Goal: Task Accomplishment & Management: Manage account settings

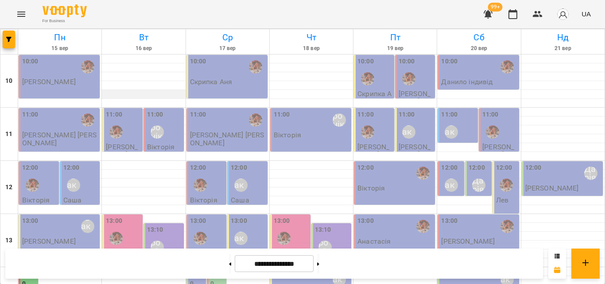
scroll to position [44, 0]
click at [175, 225] on div "13:10 [PERSON_NAME]" at bounding box center [164, 241] width 35 height 32
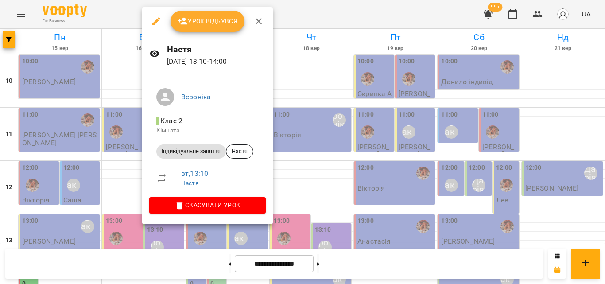
drag, startPoint x: 305, startPoint y: 16, endPoint x: 204, endPoint y: 130, distance: 151.8
click at [304, 17] on div at bounding box center [302, 142] width 605 height 284
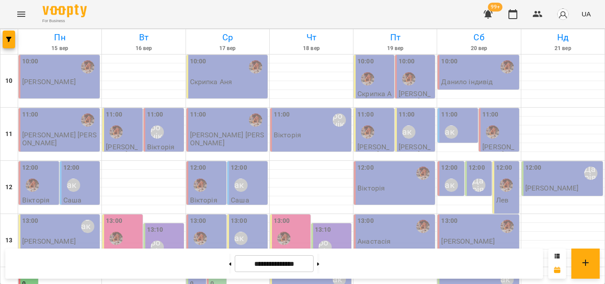
click at [122, 216] on div "13:00" at bounding box center [123, 232] width 35 height 32
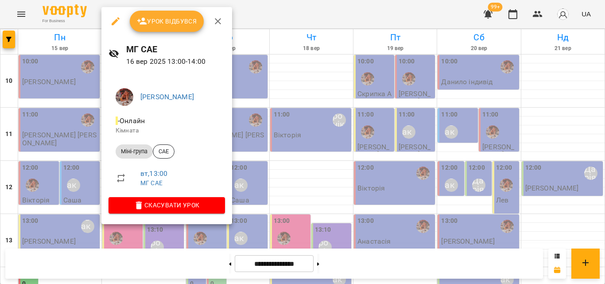
click at [280, 15] on div at bounding box center [302, 142] width 605 height 284
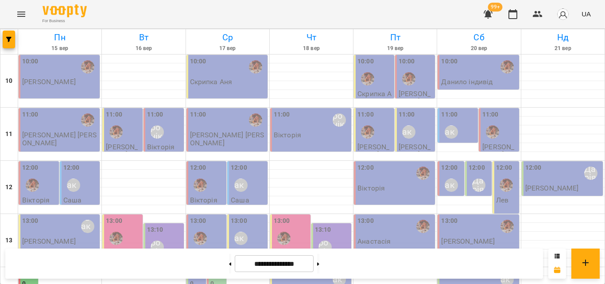
scroll to position [221, 0]
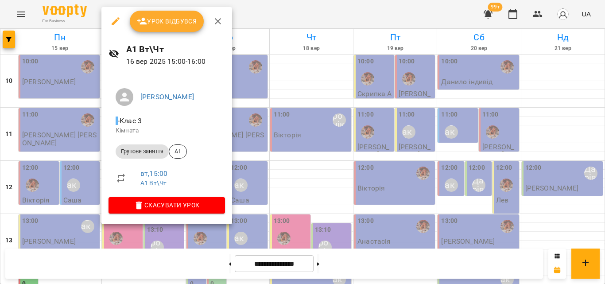
click at [257, 6] on div at bounding box center [302, 142] width 605 height 284
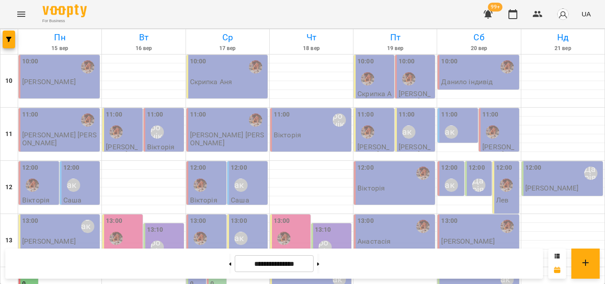
scroll to position [133, 0]
click at [140, 214] on div "13:00 МГ САЕ" at bounding box center [122, 240] width 40 height 52
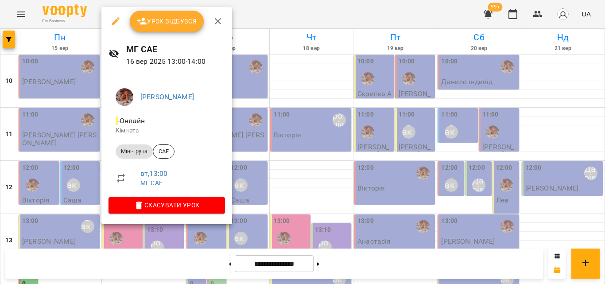
click at [252, 3] on div at bounding box center [302, 142] width 605 height 284
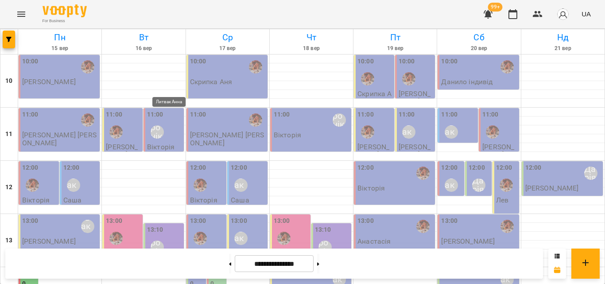
scroll to position [395, 0]
click at [535, 5] on button "button" at bounding box center [537, 14] width 21 height 21
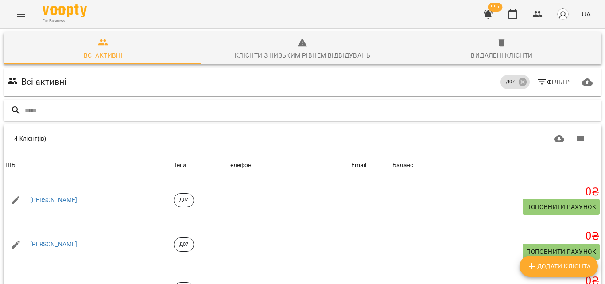
click at [191, 106] on input "text" at bounding box center [311, 110] width 573 height 15
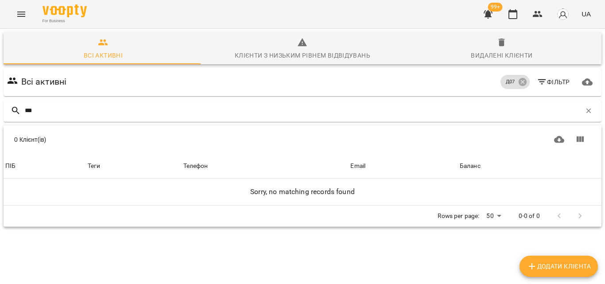
type input "***"
click at [513, 8] on button "button" at bounding box center [512, 14] width 21 height 21
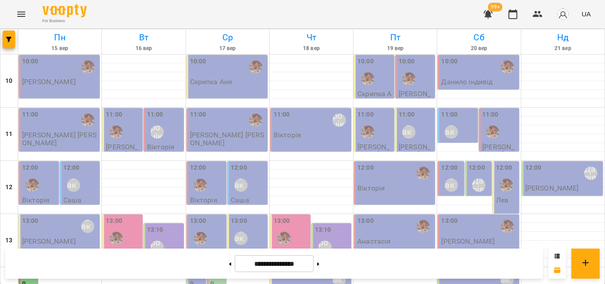
scroll to position [221, 0]
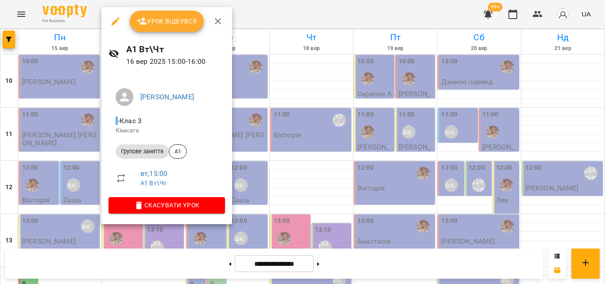
click at [270, 10] on div at bounding box center [302, 142] width 605 height 284
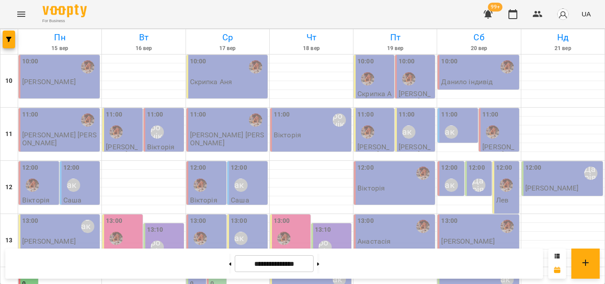
scroll to position [266, 0]
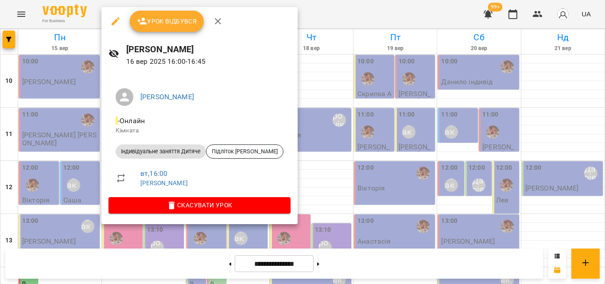
click at [276, 21] on div at bounding box center [302, 142] width 605 height 284
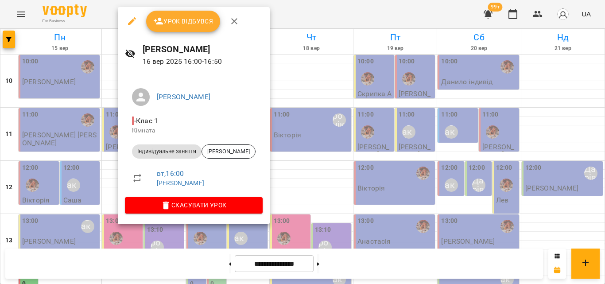
click at [290, 16] on div at bounding box center [302, 142] width 605 height 284
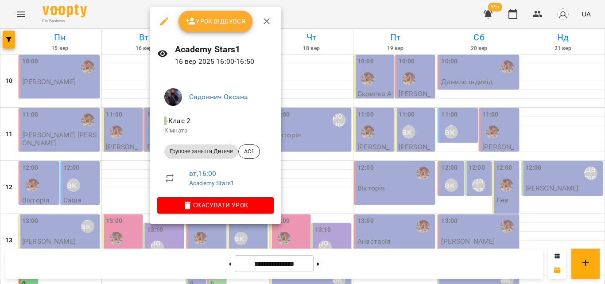
click at [304, 20] on div at bounding box center [302, 142] width 605 height 284
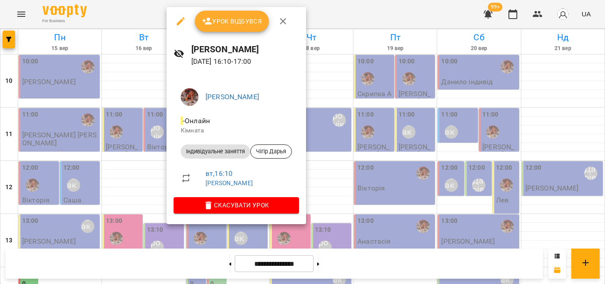
click at [330, 24] on div at bounding box center [302, 142] width 605 height 284
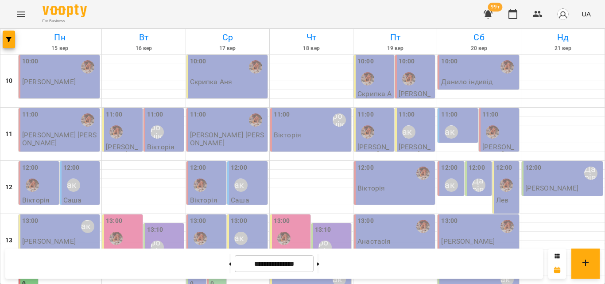
scroll to position [354, 0]
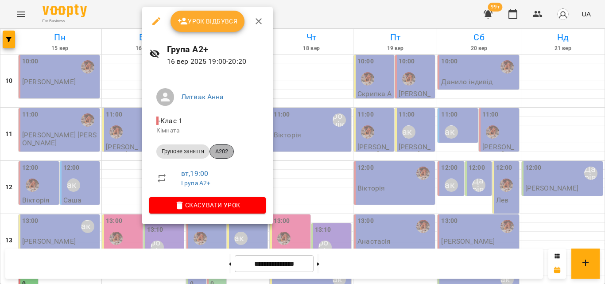
click at [227, 147] on div "A202" at bounding box center [221, 151] width 24 height 14
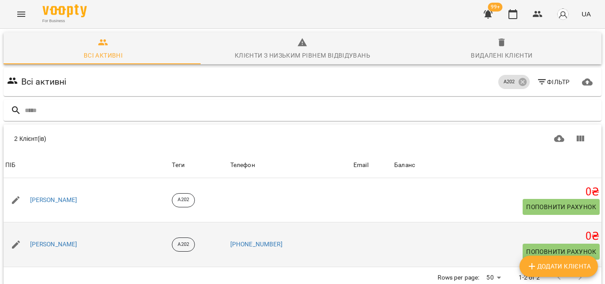
click at [42, 239] on div "[PERSON_NAME]" at bounding box center [53, 244] width 51 height 12
click at [58, 242] on link "[PERSON_NAME]" at bounding box center [53, 244] width 47 height 9
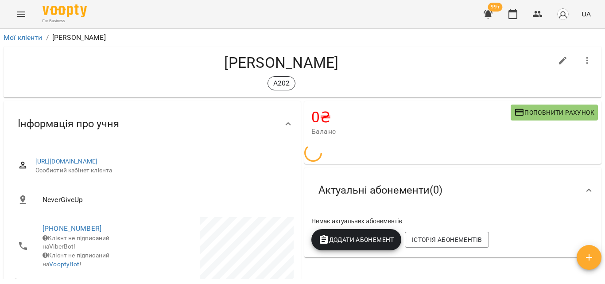
scroll to position [44, 0]
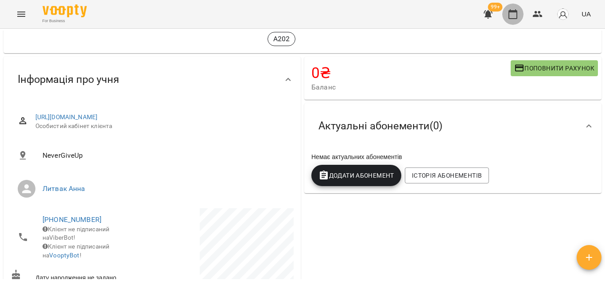
click at [512, 20] on button "button" at bounding box center [512, 14] width 21 height 21
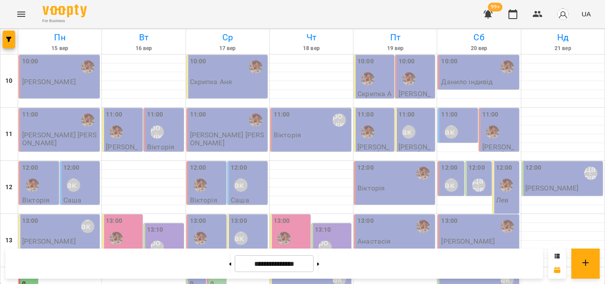
scroll to position [177, 0]
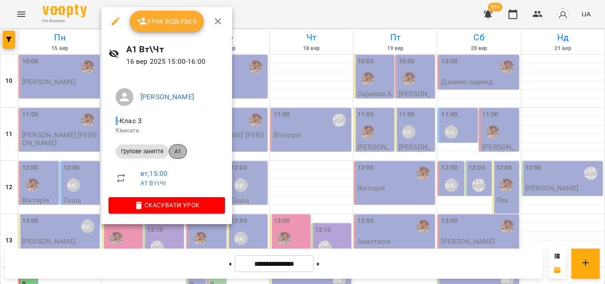
click at [174, 156] on div "А1" at bounding box center [178, 151] width 18 height 14
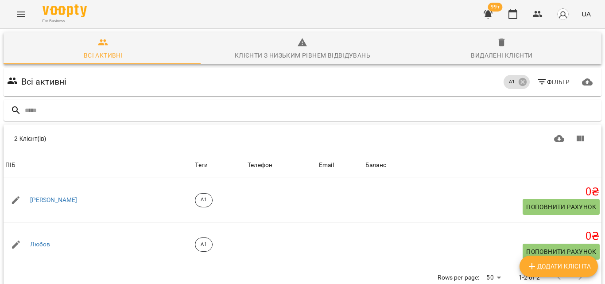
scroll to position [39, 0]
click at [517, 13] on icon "button" at bounding box center [512, 14] width 9 height 10
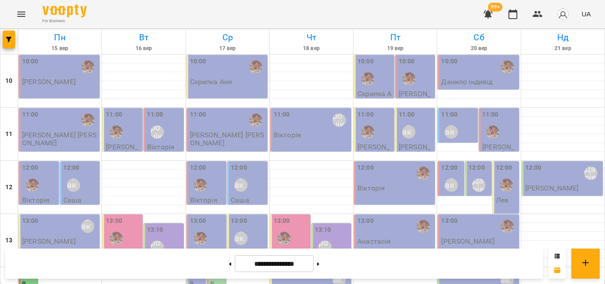
scroll to position [395, 0]
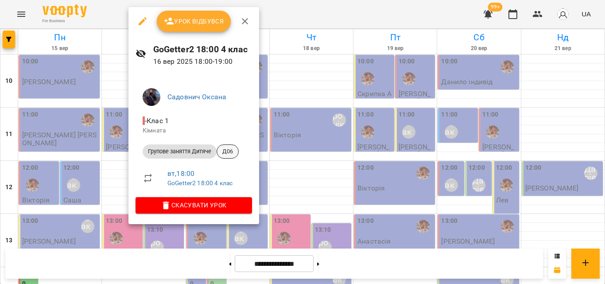
click at [235, 147] on span "Д06" at bounding box center [227, 151] width 21 height 8
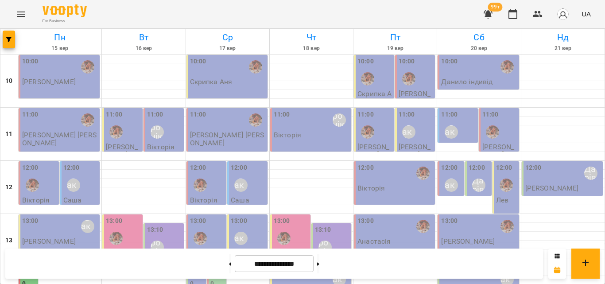
scroll to position [351, 0]
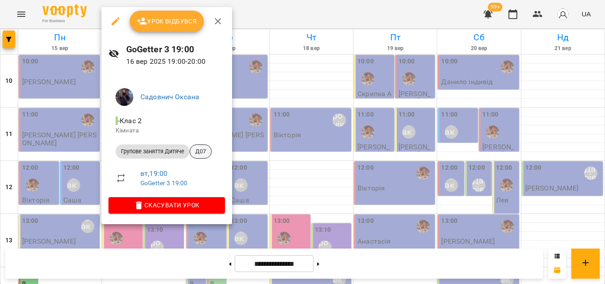
click at [197, 154] on span "Д07" at bounding box center [200, 151] width 21 height 8
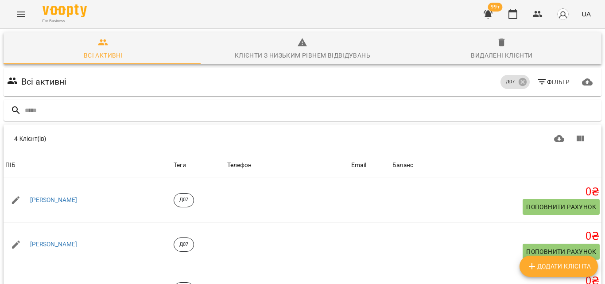
scroll to position [92, 0]
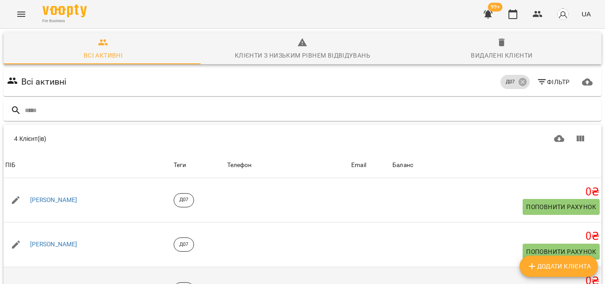
click at [49, 283] on link "Дем'ян" at bounding box center [40, 289] width 20 height 9
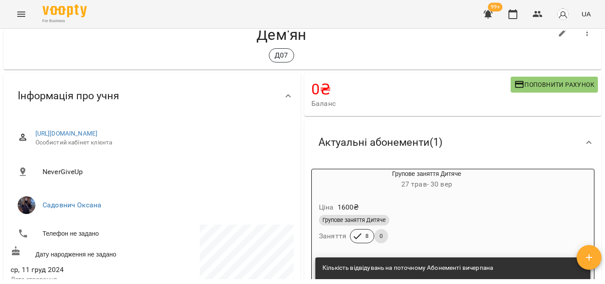
scroll to position [89, 0]
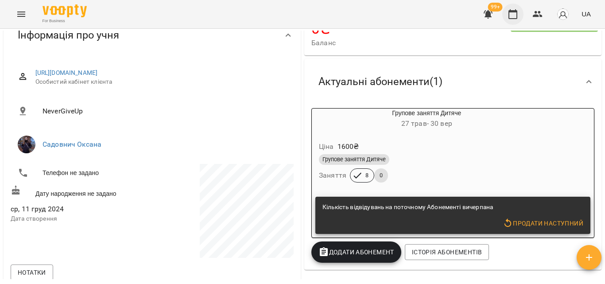
click at [513, 12] on icon "button" at bounding box center [512, 14] width 9 height 10
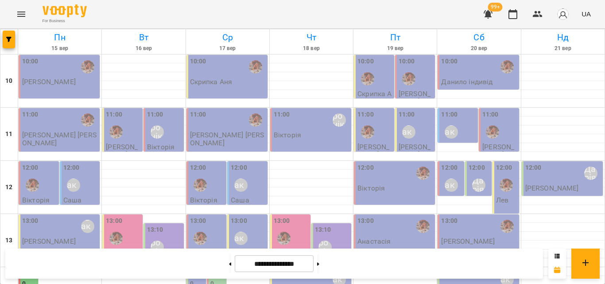
scroll to position [85, 0]
click at [170, 225] on div "13:10 [PERSON_NAME]" at bounding box center [164, 245] width 35 height 41
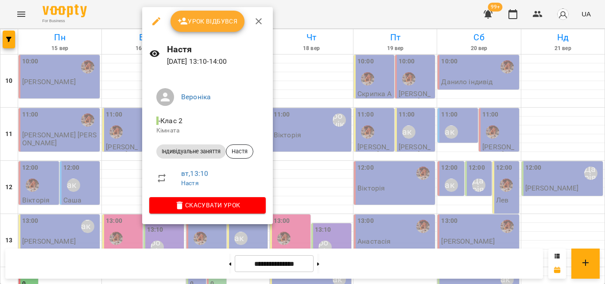
click at [310, 1] on div at bounding box center [302, 142] width 605 height 284
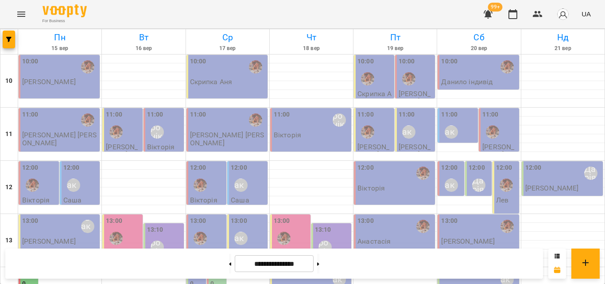
scroll to position [218, 0]
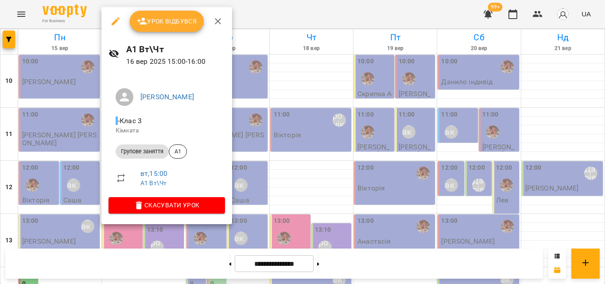
drag, startPoint x: 261, startPoint y: 22, endPoint x: 227, endPoint y: 62, distance: 53.1
click at [261, 22] on div at bounding box center [302, 142] width 605 height 284
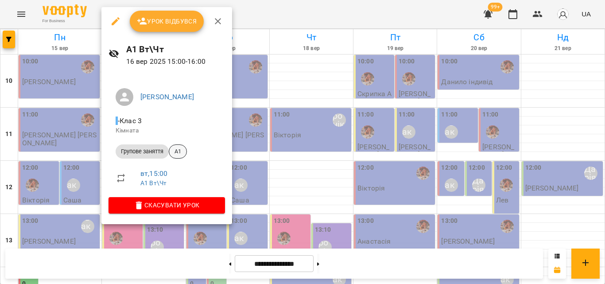
click at [182, 152] on span "А1" at bounding box center [177, 151] width 17 height 8
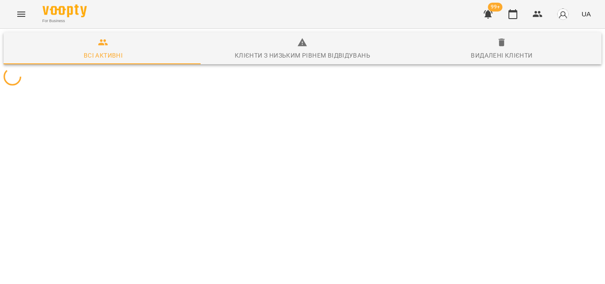
scroll to position [39, 0]
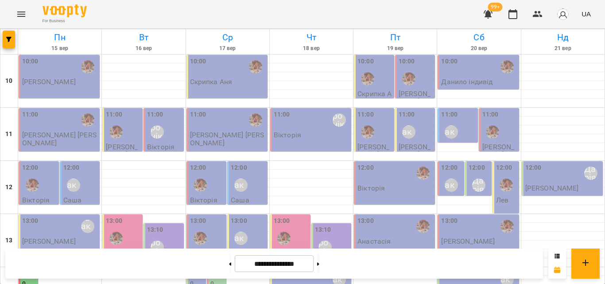
scroll to position [262, 0]
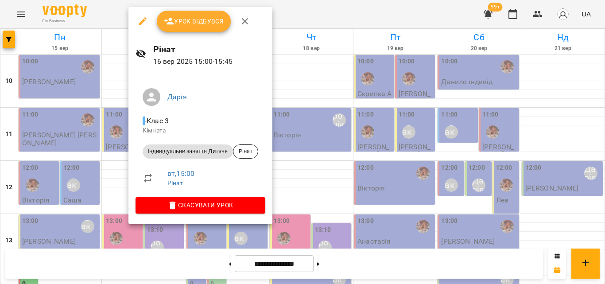
click at [311, 15] on div at bounding box center [302, 142] width 605 height 284
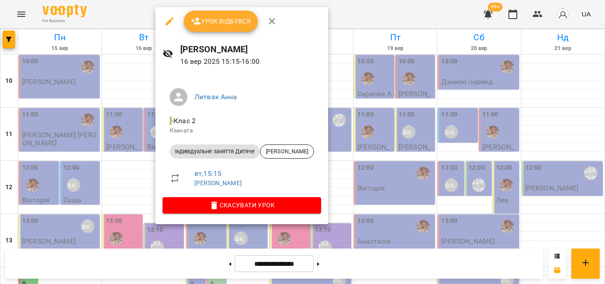
click at [372, 20] on div at bounding box center [302, 142] width 605 height 284
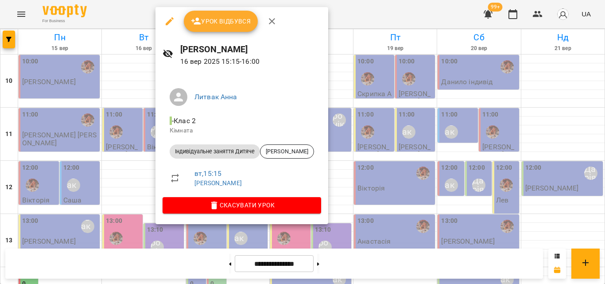
click at [356, 17] on div at bounding box center [302, 142] width 605 height 284
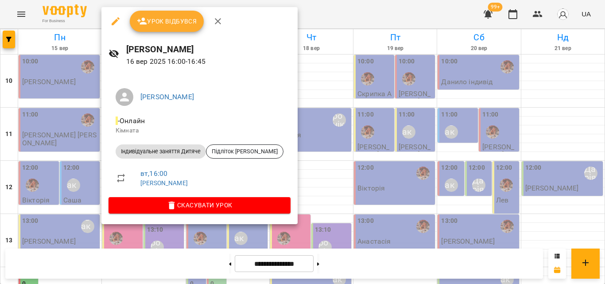
click at [308, 21] on div at bounding box center [302, 142] width 605 height 284
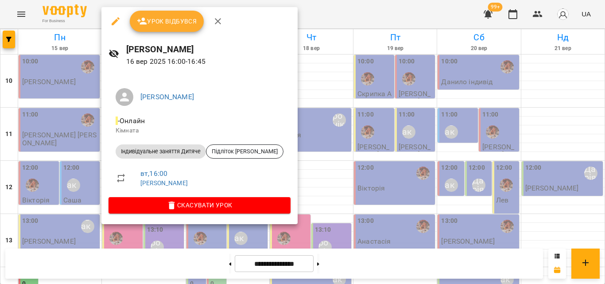
click at [284, 12] on div at bounding box center [302, 142] width 605 height 284
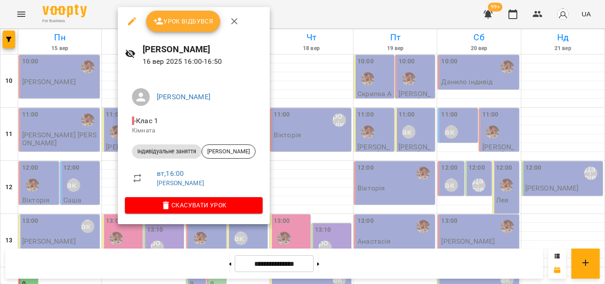
drag, startPoint x: 313, startPoint y: 19, endPoint x: 141, endPoint y: -39, distance: 181.0
drag, startPoint x: 296, startPoint y: 20, endPoint x: 285, endPoint y: 26, distance: 12.1
click at [296, 19] on div at bounding box center [302, 142] width 605 height 284
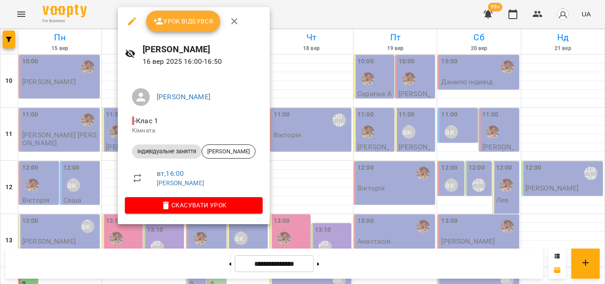
click at [288, 15] on div at bounding box center [302, 142] width 605 height 284
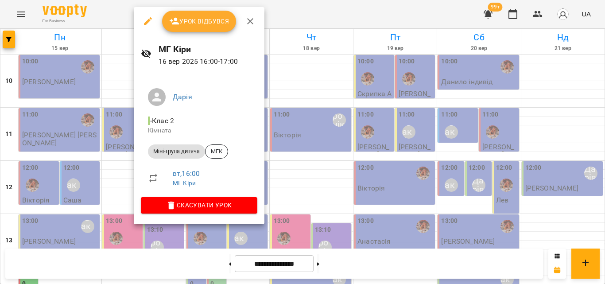
click at [345, 18] on div at bounding box center [302, 142] width 605 height 284
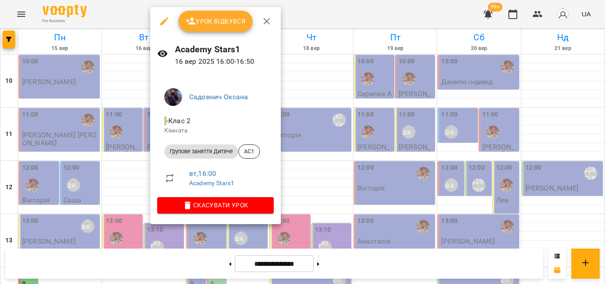
click at [301, 17] on div at bounding box center [302, 142] width 605 height 284
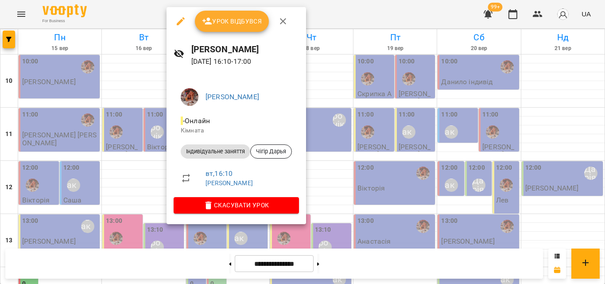
click at [342, 22] on div at bounding box center [302, 142] width 605 height 284
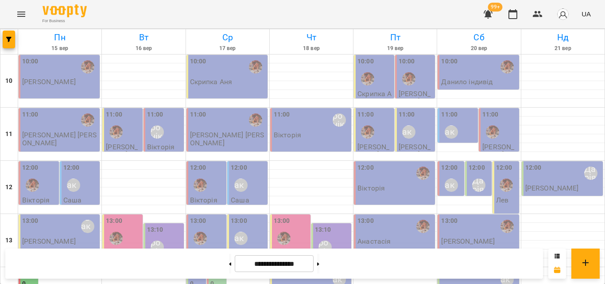
scroll to position [351, 0]
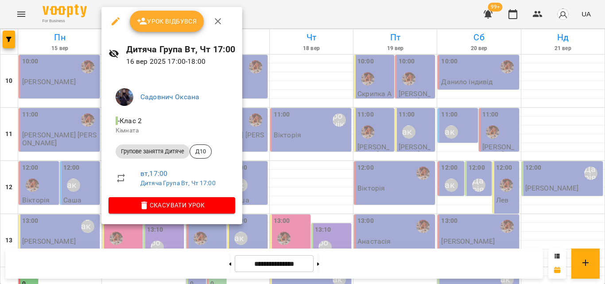
click at [288, 27] on div at bounding box center [302, 142] width 605 height 284
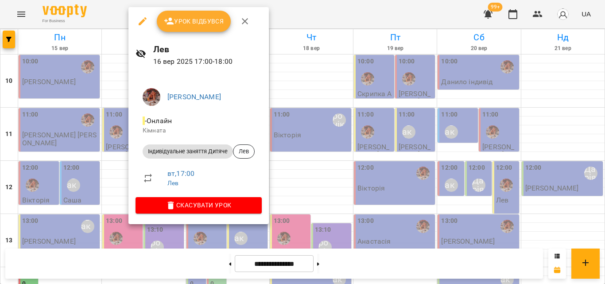
click at [281, 23] on div at bounding box center [302, 142] width 605 height 284
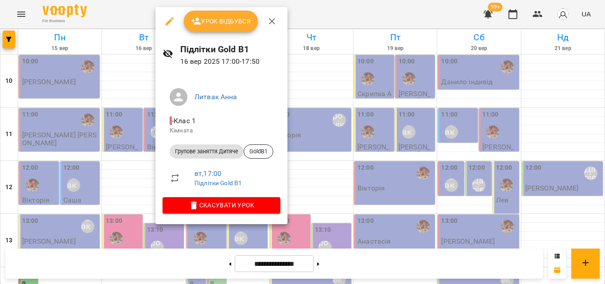
click at [328, 23] on div at bounding box center [302, 142] width 605 height 284
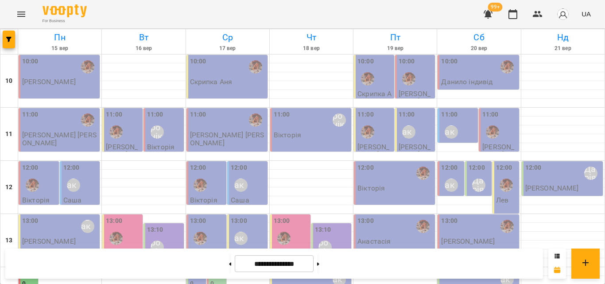
scroll to position [262, 0]
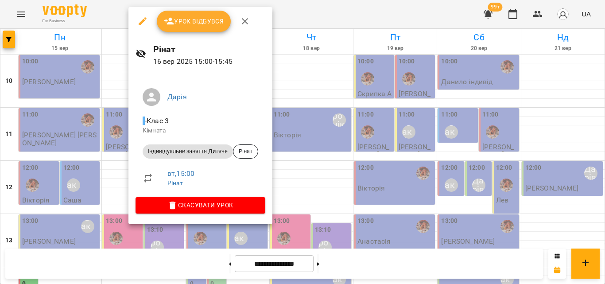
click at [309, 21] on div at bounding box center [302, 142] width 605 height 284
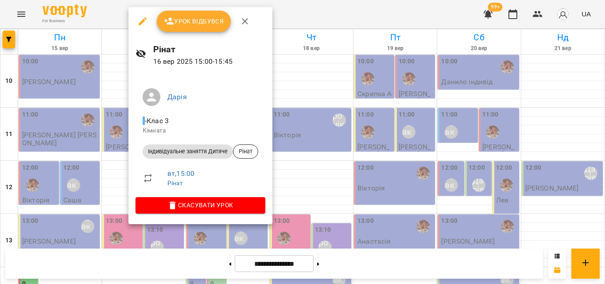
click at [296, 19] on div at bounding box center [302, 142] width 605 height 284
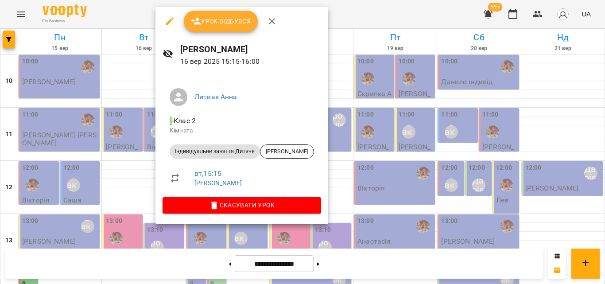
click at [140, 26] on div at bounding box center [302, 142] width 605 height 284
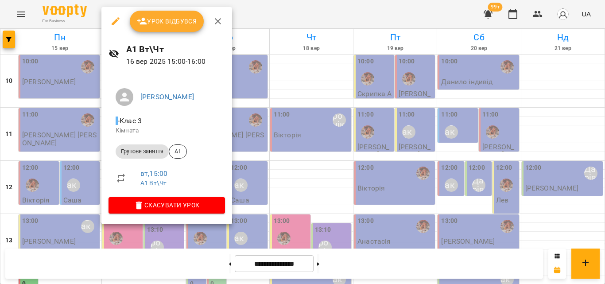
click at [267, 16] on div at bounding box center [302, 142] width 605 height 284
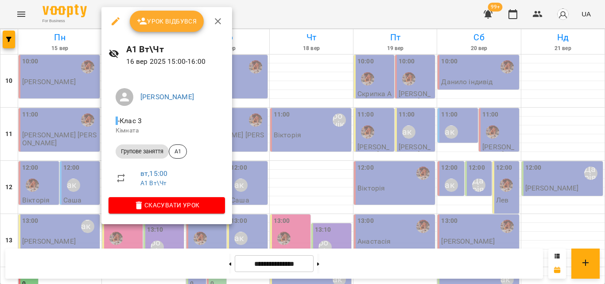
click at [263, 19] on div at bounding box center [302, 142] width 605 height 284
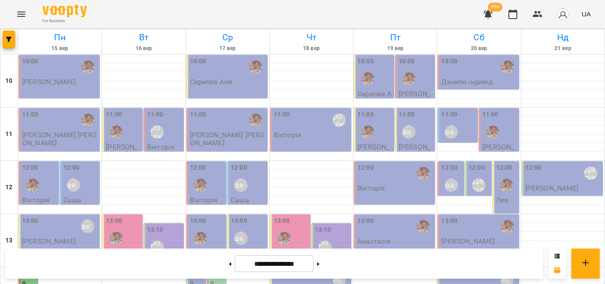
scroll to position [174, 0]
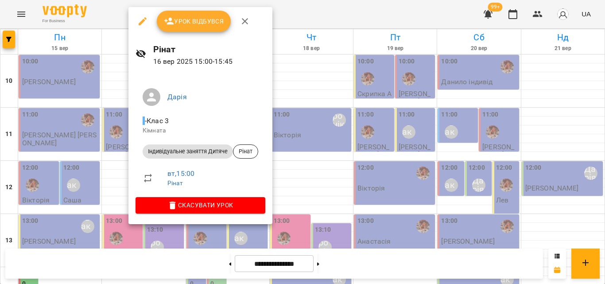
click at [329, 6] on div at bounding box center [302, 142] width 605 height 284
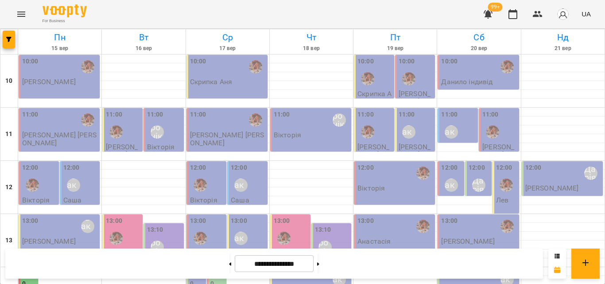
scroll to position [177, 0]
click at [130, 216] on div "13:00" at bounding box center [123, 232] width 35 height 32
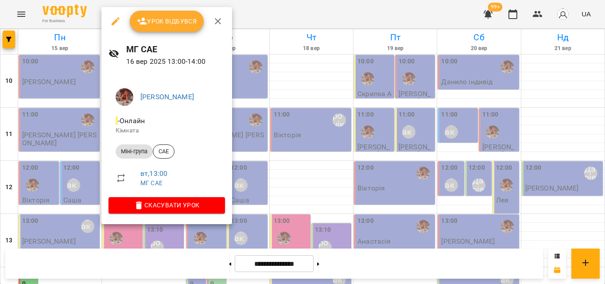
click at [154, 23] on span "Урок відбувся" at bounding box center [167, 21] width 60 height 11
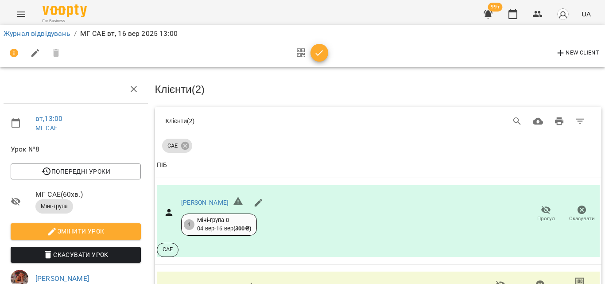
scroll to position [42, 0]
click at [324, 56] on icon "button" at bounding box center [319, 53] width 11 height 11
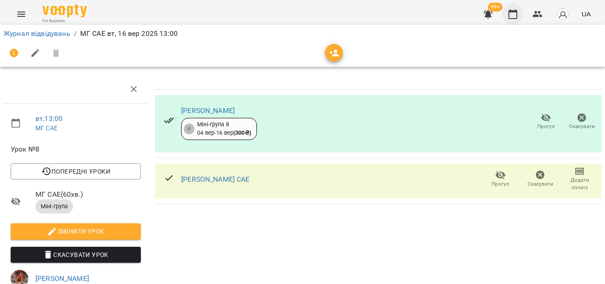
drag, startPoint x: 510, startPoint y: 15, endPoint x: 508, endPoint y: 8, distance: 7.7
click at [510, 15] on icon "button" at bounding box center [512, 14] width 11 height 11
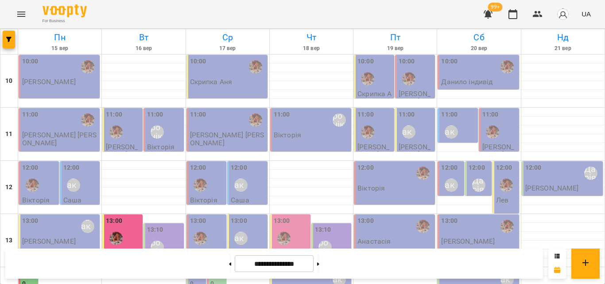
scroll to position [221, 0]
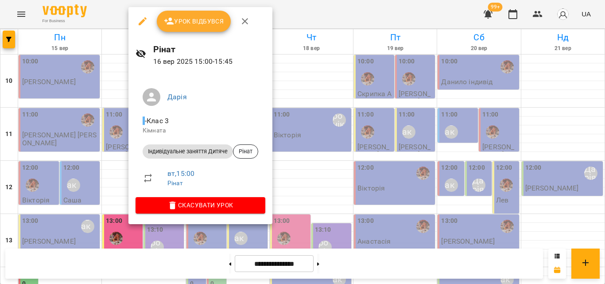
click at [287, 8] on div at bounding box center [302, 142] width 605 height 284
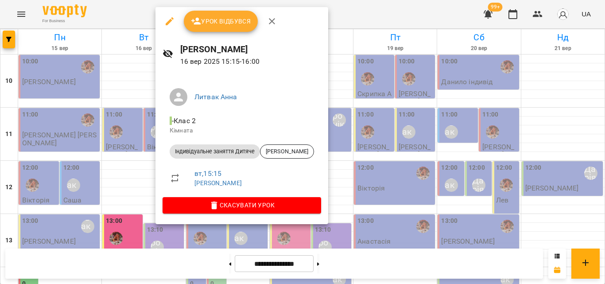
click at [362, 16] on div at bounding box center [302, 142] width 605 height 284
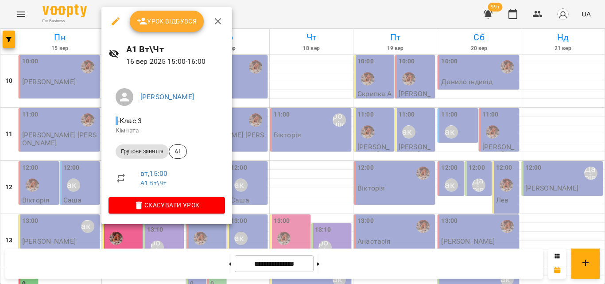
click at [295, 18] on div at bounding box center [302, 142] width 605 height 284
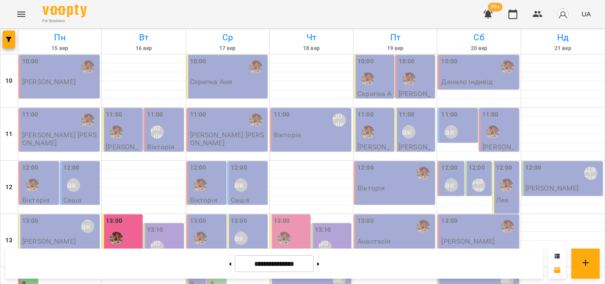
drag, startPoint x: 140, startPoint y: 125, endPoint x: 124, endPoint y: 128, distance: 16.7
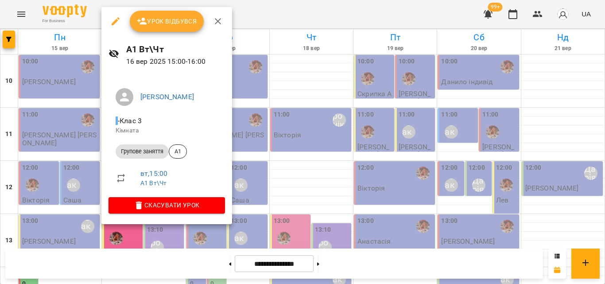
click at [274, 7] on div at bounding box center [302, 142] width 605 height 284
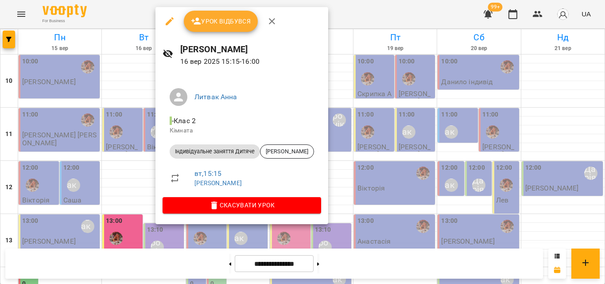
click at [362, 9] on div at bounding box center [302, 142] width 605 height 284
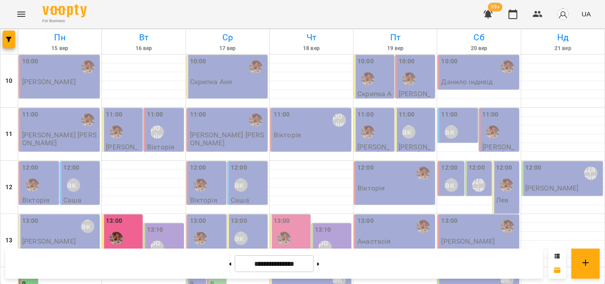
scroll to position [218, 0]
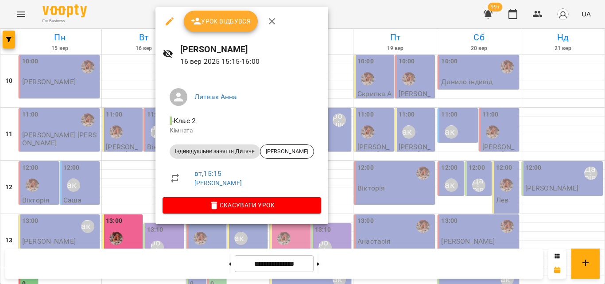
click at [360, 22] on div at bounding box center [302, 142] width 605 height 284
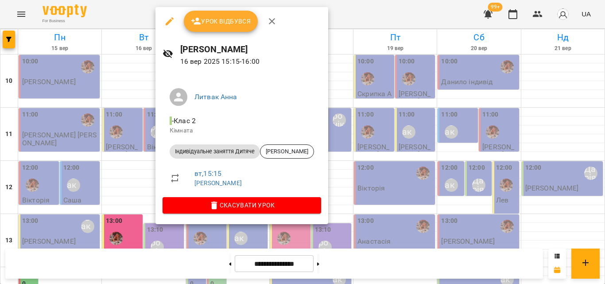
click at [391, 19] on div at bounding box center [302, 142] width 605 height 284
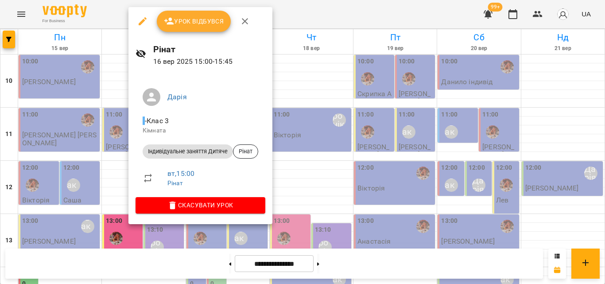
click at [380, 10] on div at bounding box center [302, 142] width 605 height 284
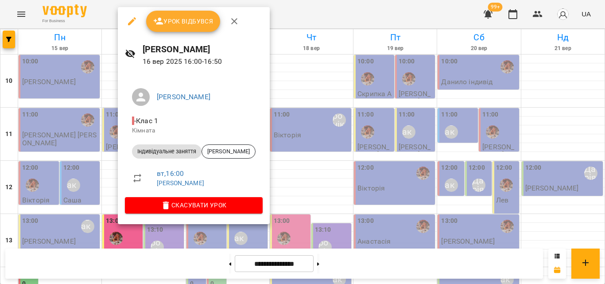
click at [311, 7] on div at bounding box center [302, 142] width 605 height 284
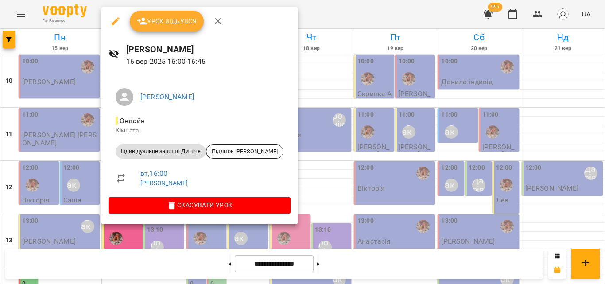
click at [313, 16] on div at bounding box center [302, 142] width 605 height 284
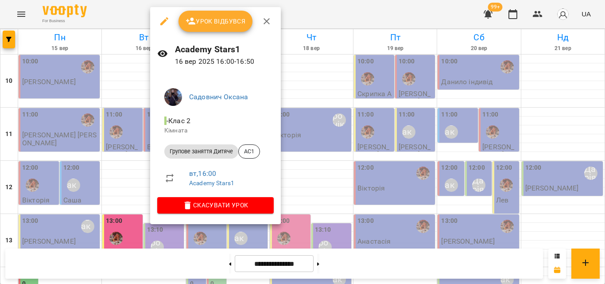
click at [294, 20] on div at bounding box center [302, 142] width 605 height 284
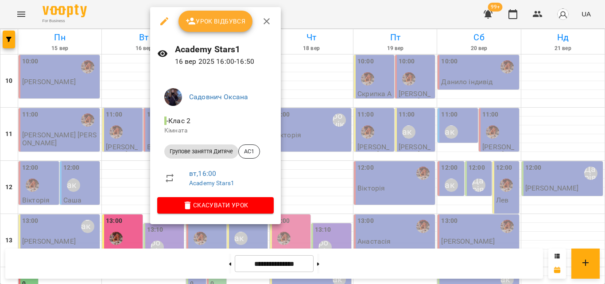
click at [319, 12] on div at bounding box center [302, 142] width 605 height 284
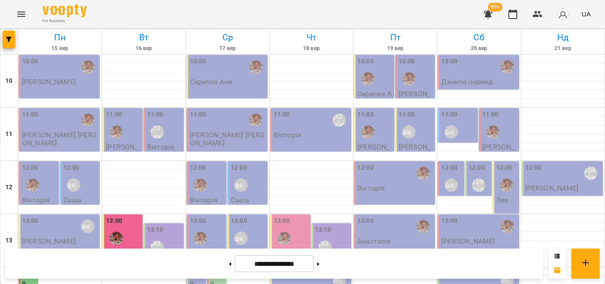
scroll to position [262, 0]
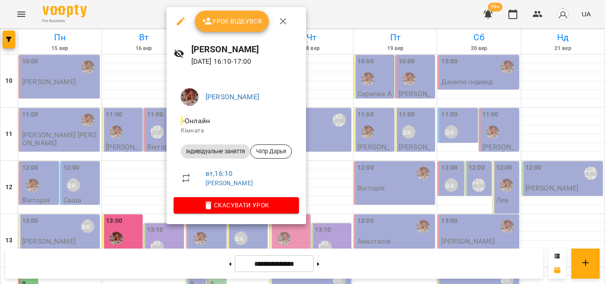
click at [345, 26] on div at bounding box center [302, 142] width 605 height 284
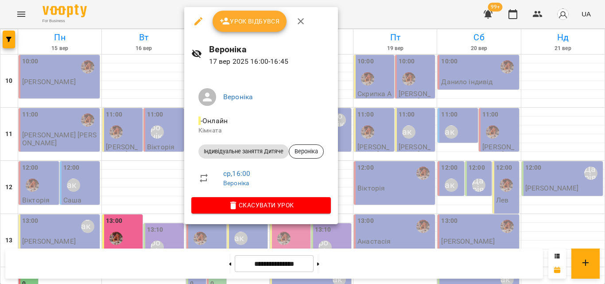
drag, startPoint x: 371, startPoint y: 11, endPoint x: 336, endPoint y: 32, distance: 41.5
click at [371, 10] on div at bounding box center [302, 142] width 605 height 284
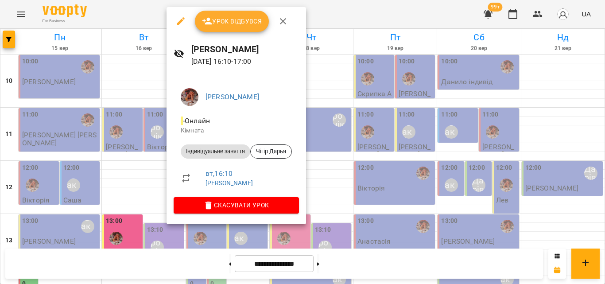
click at [343, 14] on div at bounding box center [302, 142] width 605 height 284
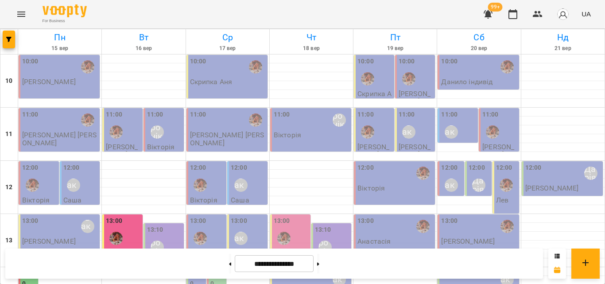
scroll to position [218, 0]
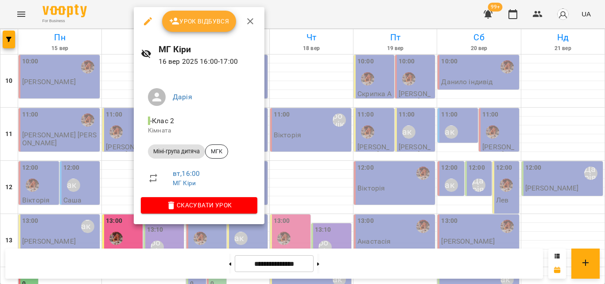
drag, startPoint x: 312, startPoint y: 18, endPoint x: 316, endPoint y: 60, distance: 42.8
click at [313, 17] on div at bounding box center [302, 142] width 605 height 284
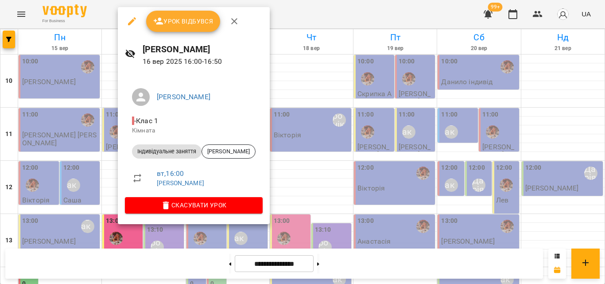
click at [330, 17] on div at bounding box center [302, 142] width 605 height 284
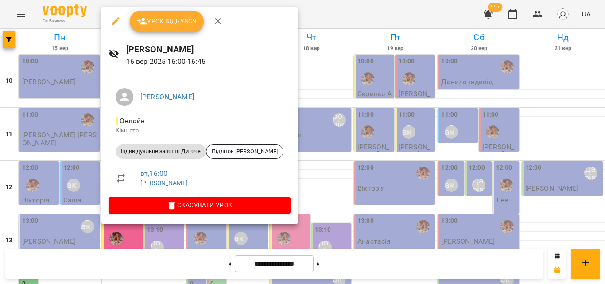
click at [288, 23] on div at bounding box center [302, 142] width 605 height 284
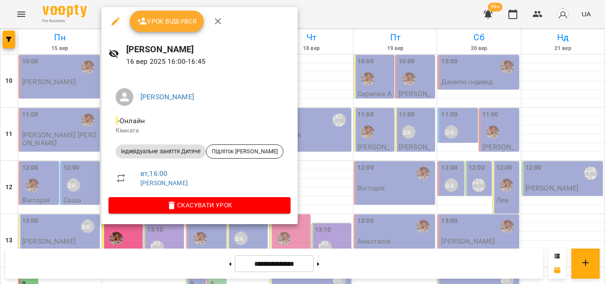
click at [287, 25] on div at bounding box center [302, 142] width 605 height 284
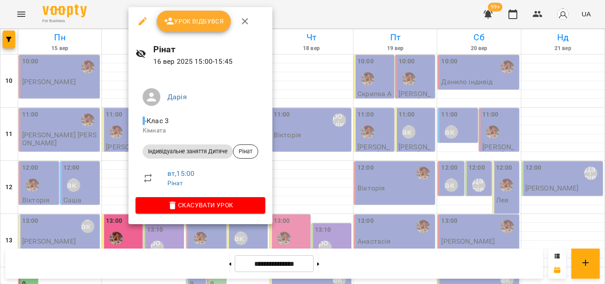
click at [295, 15] on div at bounding box center [302, 142] width 605 height 284
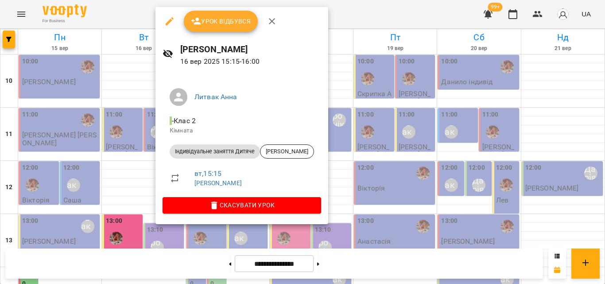
click at [369, 11] on div at bounding box center [302, 142] width 605 height 284
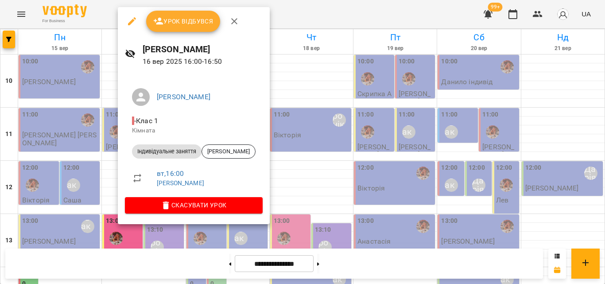
click at [308, 14] on div at bounding box center [302, 142] width 605 height 284
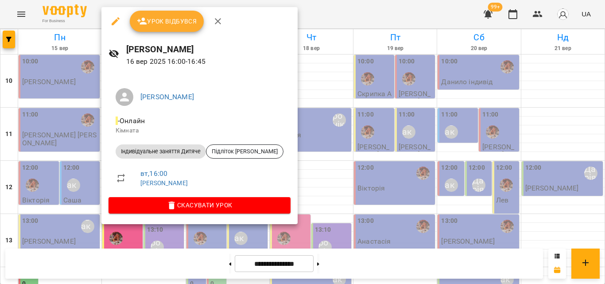
click at [275, 24] on div at bounding box center [302, 142] width 605 height 284
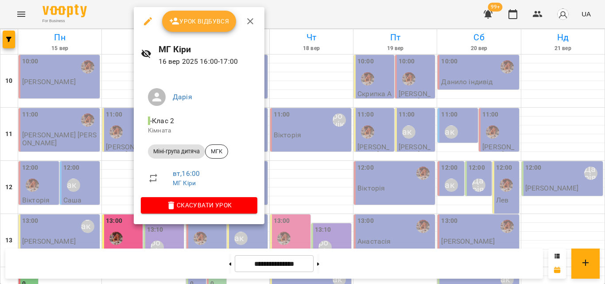
click at [287, 19] on div at bounding box center [302, 142] width 605 height 284
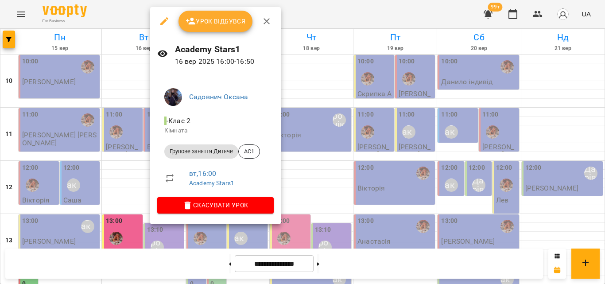
click at [302, 8] on div at bounding box center [302, 142] width 605 height 284
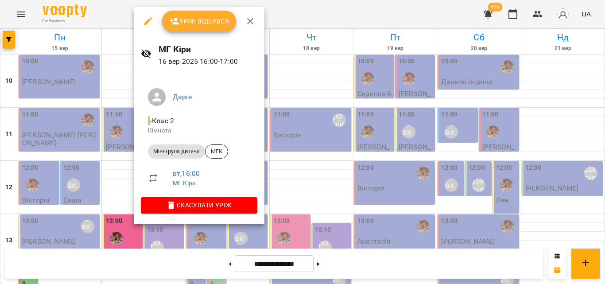
click at [306, 14] on div at bounding box center [302, 142] width 605 height 284
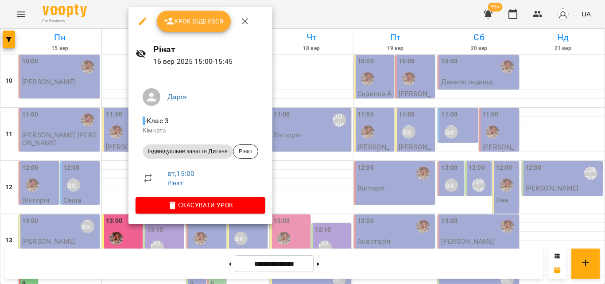
click at [312, 14] on div at bounding box center [302, 142] width 605 height 284
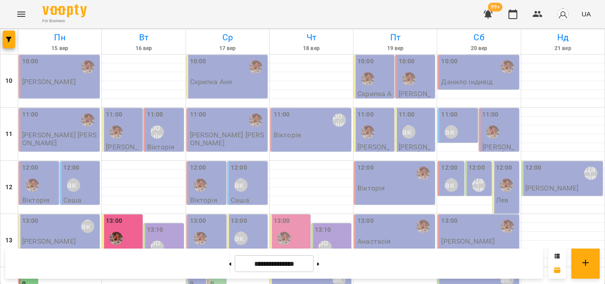
scroll to position [174, 0]
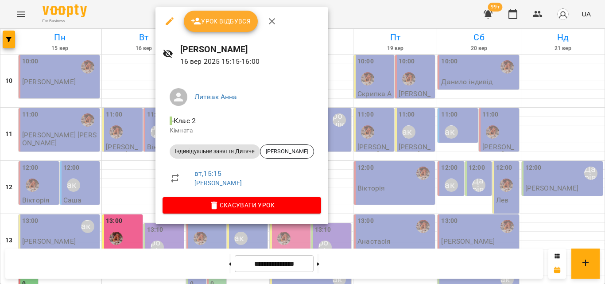
click at [352, 10] on div at bounding box center [302, 142] width 605 height 284
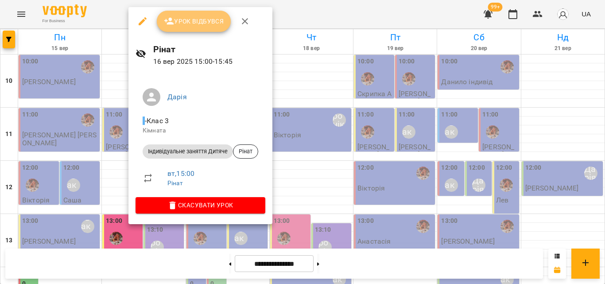
click at [197, 25] on span "Урок відбувся" at bounding box center [194, 21] width 60 height 11
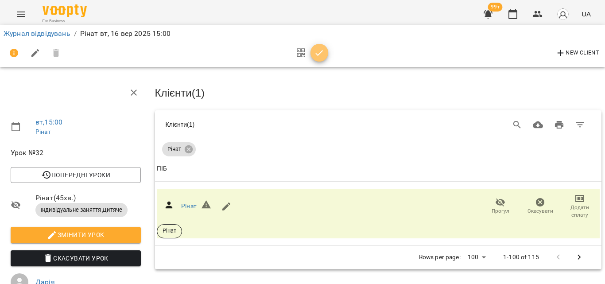
click at [319, 49] on icon "button" at bounding box center [319, 53] width 11 height 11
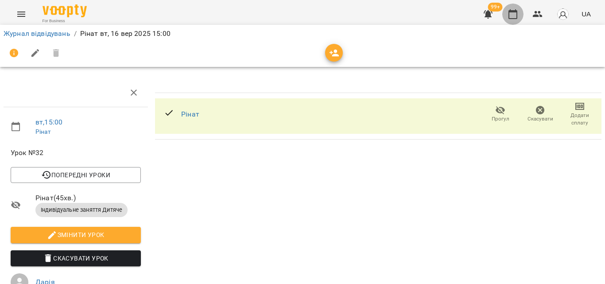
click at [505, 16] on button "button" at bounding box center [512, 14] width 21 height 21
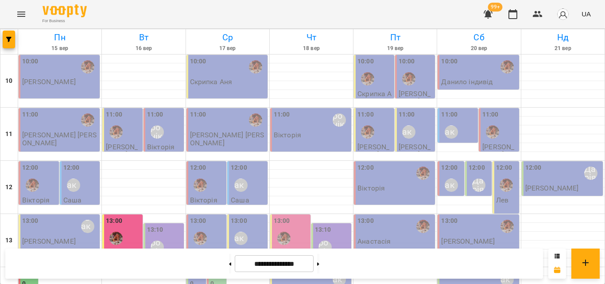
scroll to position [177, 0]
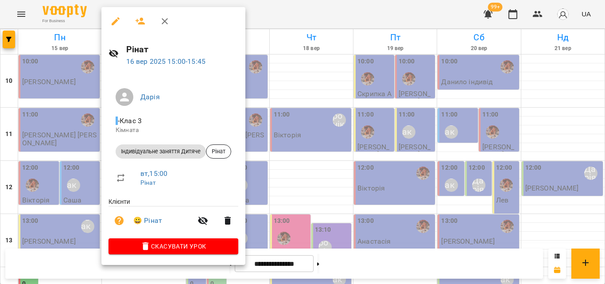
click at [292, 14] on div at bounding box center [302, 142] width 605 height 284
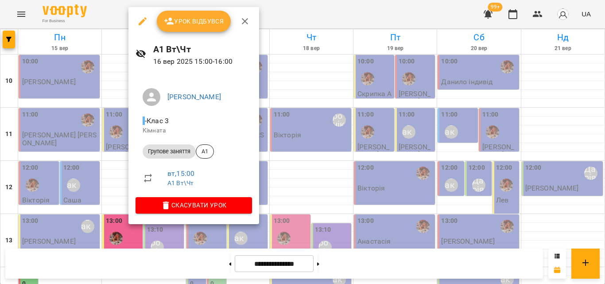
click at [326, 20] on div at bounding box center [302, 142] width 605 height 284
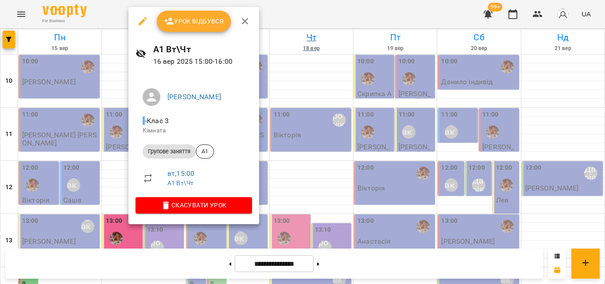
click at [299, 19] on div at bounding box center [302, 142] width 605 height 284
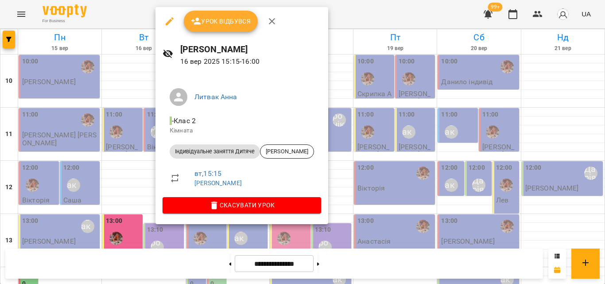
click at [377, 19] on div at bounding box center [302, 142] width 605 height 284
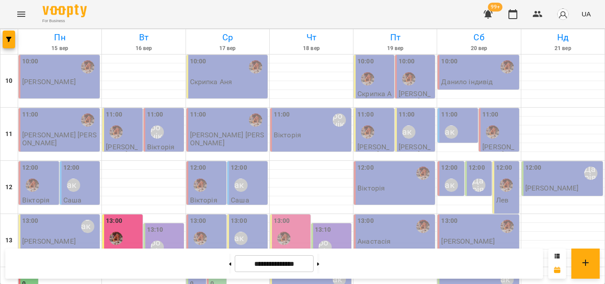
scroll to position [310, 0]
click at [533, 18] on icon "button" at bounding box center [537, 14] width 11 height 11
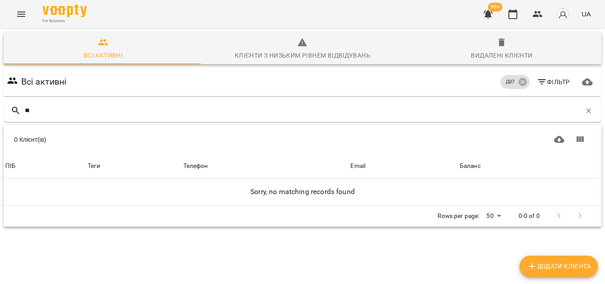
type input "*"
type input "**"
click at [508, 18] on icon "button" at bounding box center [512, 14] width 11 height 11
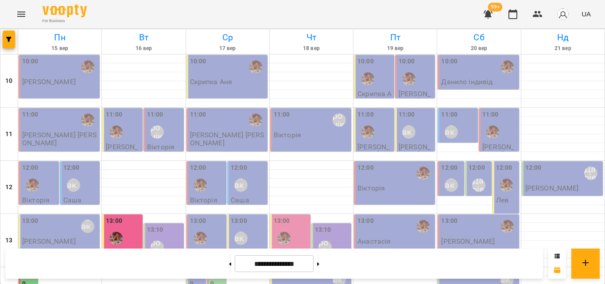
scroll to position [351, 0]
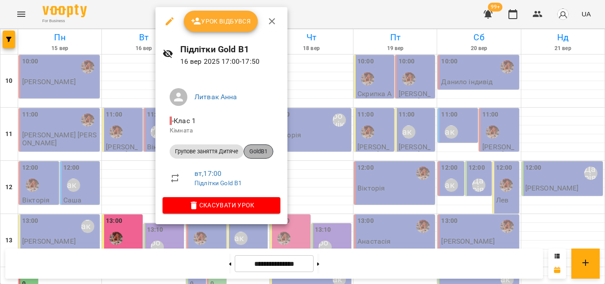
click at [264, 150] on span "GoldB1" at bounding box center [258, 151] width 29 height 8
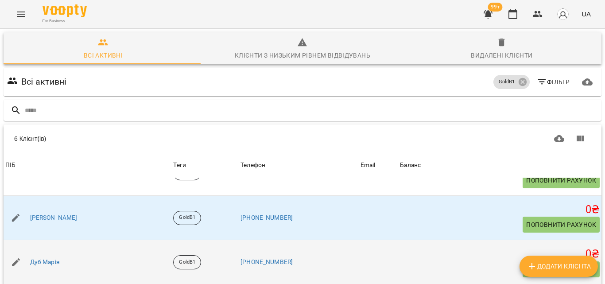
scroll to position [110, 0]
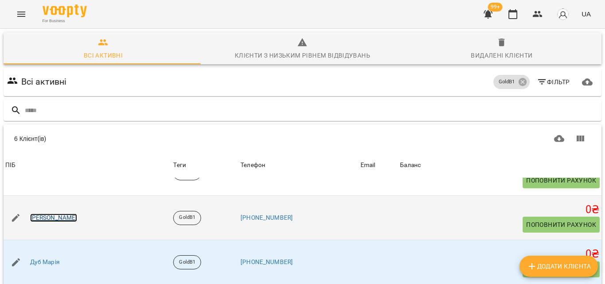
click at [54, 213] on link "[PERSON_NAME]" at bounding box center [53, 217] width 47 height 9
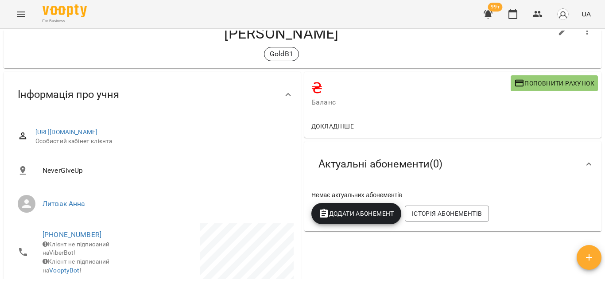
scroll to position [44, 0]
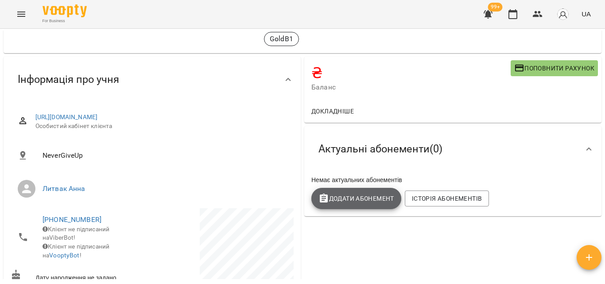
click at [366, 195] on span "Додати Абонемент" at bounding box center [356, 198] width 76 height 11
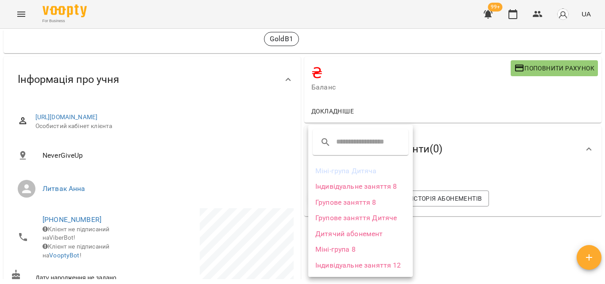
click at [417, 51] on div at bounding box center [302, 142] width 605 height 284
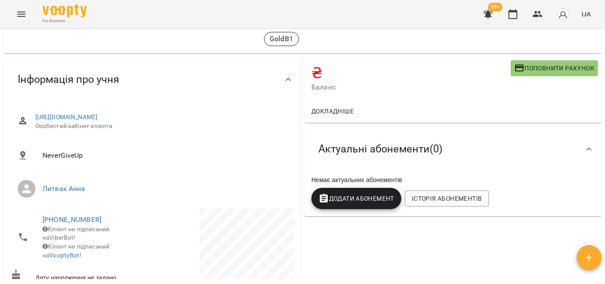
scroll to position [0, 0]
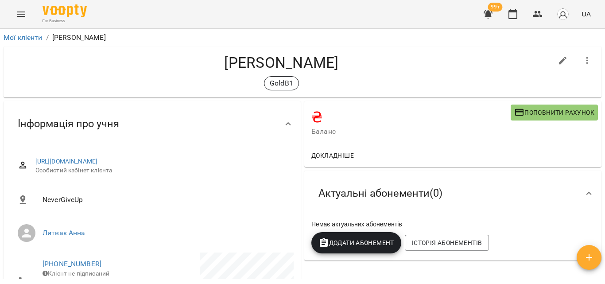
click at [351, 248] on span "Додати Абонемент" at bounding box center [356, 242] width 76 height 11
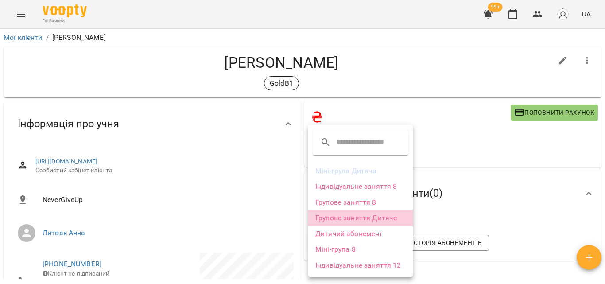
click at [352, 222] on li "Групове заняття Дитяче" at bounding box center [360, 218] width 104 height 16
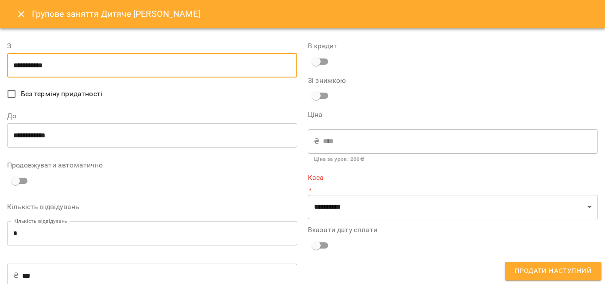
click at [18, 69] on input "**********" at bounding box center [152, 65] width 290 height 25
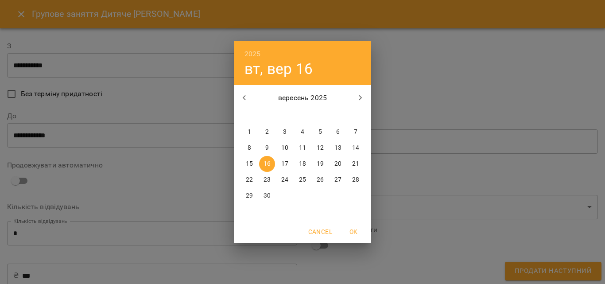
click at [301, 147] on p "11" at bounding box center [302, 147] width 7 height 9
type input "**********"
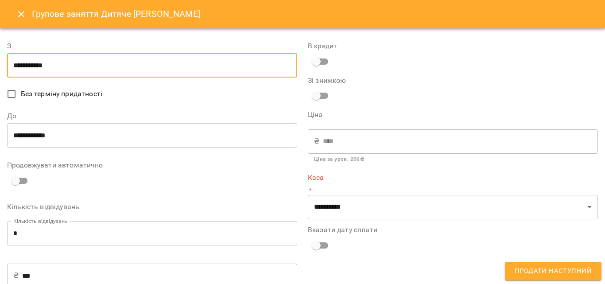
click at [60, 136] on input "**********" at bounding box center [152, 135] width 290 height 25
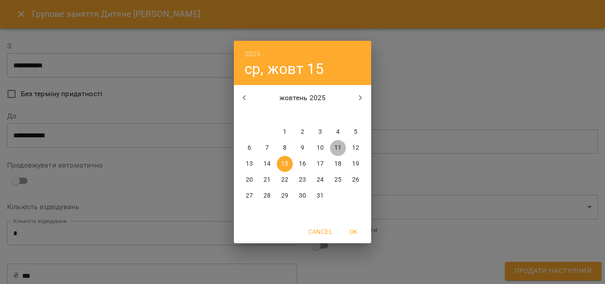
click at [332, 147] on span "11" at bounding box center [338, 147] width 16 height 9
type input "**********"
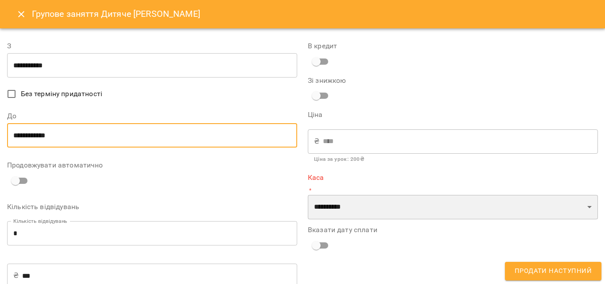
click at [363, 209] on select "**********" at bounding box center [453, 207] width 290 height 25
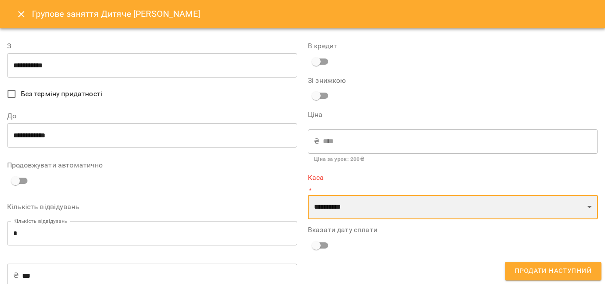
click at [343, 211] on select "**********" at bounding box center [453, 207] width 290 height 25
click at [331, 214] on select "**********" at bounding box center [453, 207] width 290 height 25
select select "****"
click at [308, 195] on select "**********" at bounding box center [453, 207] width 290 height 25
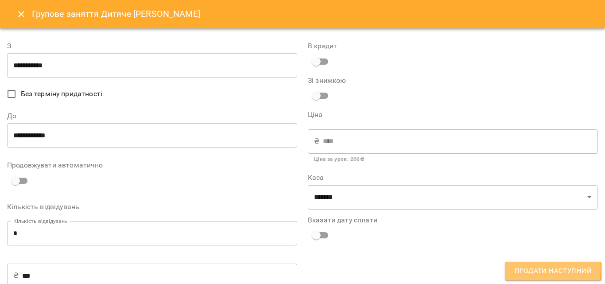
click at [532, 269] on span "Продати наступний" at bounding box center [552, 271] width 77 height 12
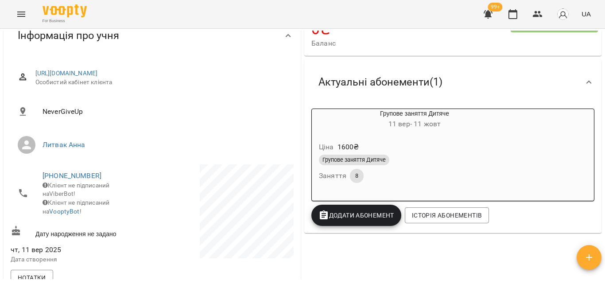
scroll to position [89, 0]
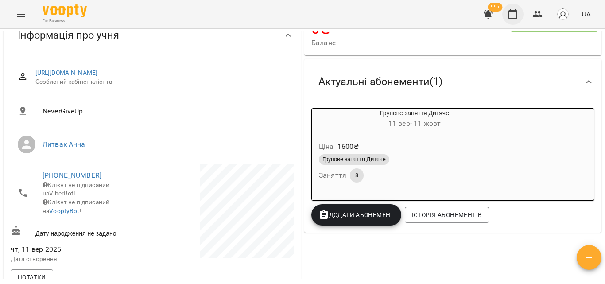
click at [509, 15] on icon "button" at bounding box center [512, 14] width 9 height 10
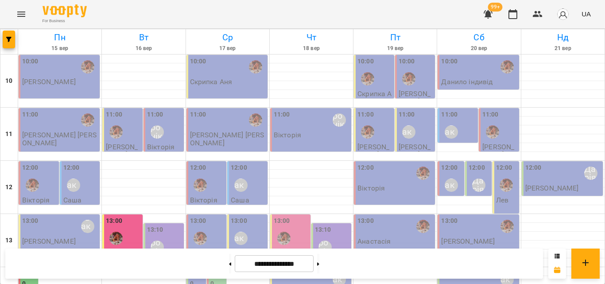
scroll to position [310, 0]
click at [229, 263] on button at bounding box center [230, 263] width 2 height 19
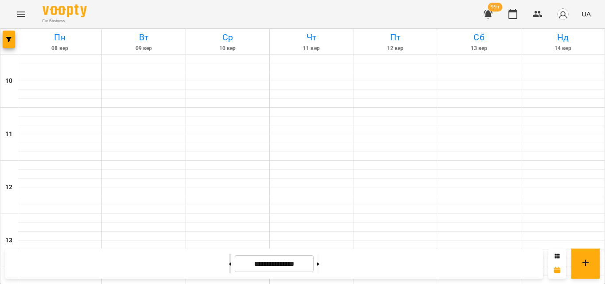
type input "**********"
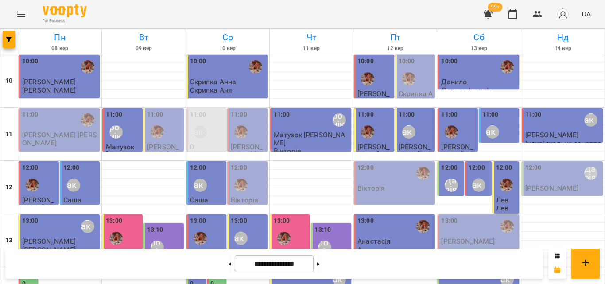
scroll to position [351, 0]
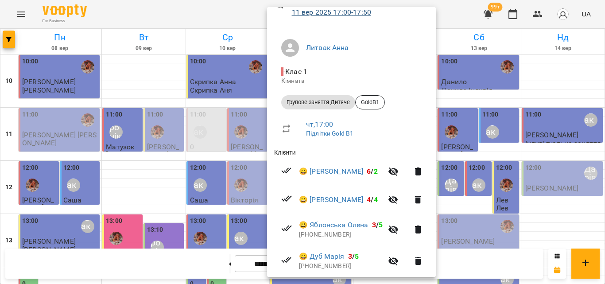
scroll to position [0, 0]
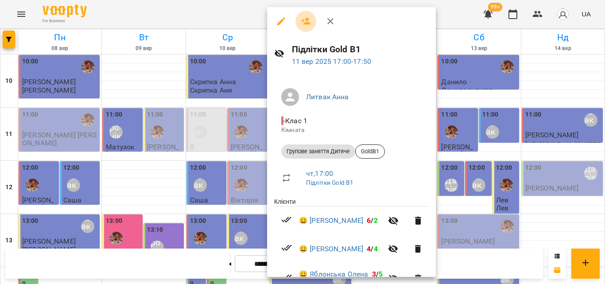
click at [304, 19] on icon "button" at bounding box center [306, 21] width 11 height 11
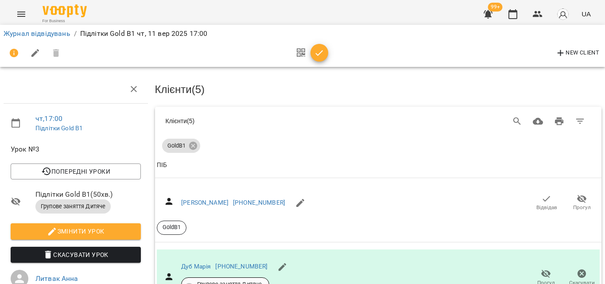
scroll to position [89, 0]
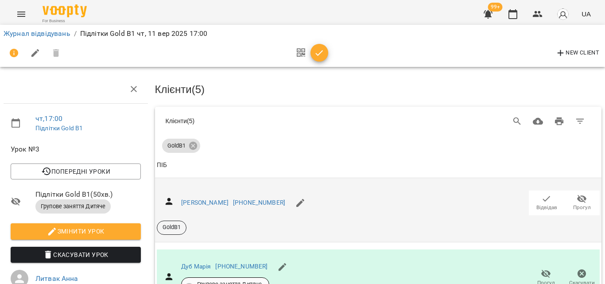
click at [543, 193] on icon "button" at bounding box center [546, 198] width 11 height 11
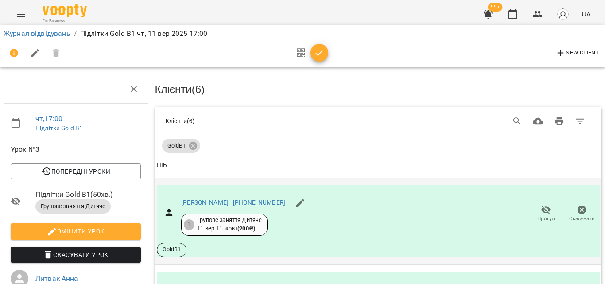
scroll to position [44, 0]
click at [320, 54] on icon "button" at bounding box center [319, 53] width 11 height 11
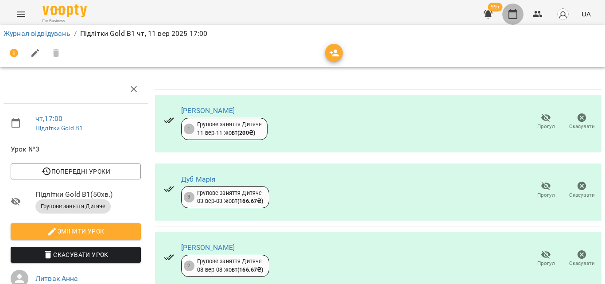
click at [513, 13] on icon "button" at bounding box center [512, 14] width 11 height 11
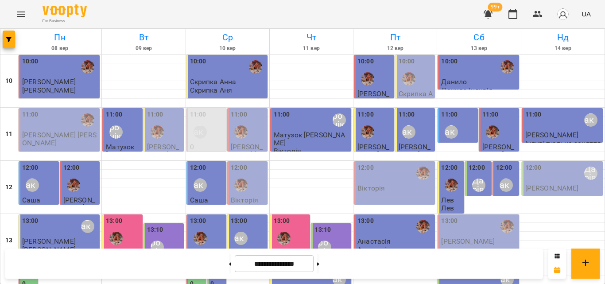
scroll to position [351, 0]
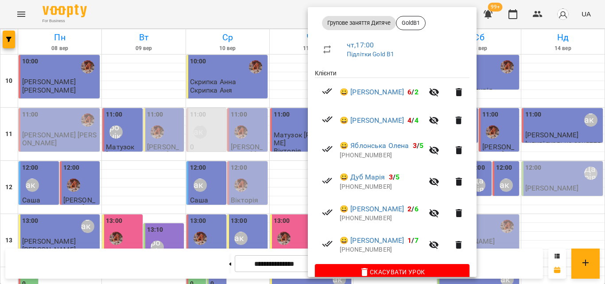
scroll to position [133, 0]
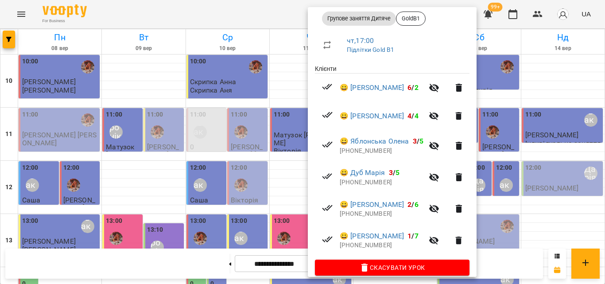
click at [283, 15] on div at bounding box center [302, 142] width 605 height 284
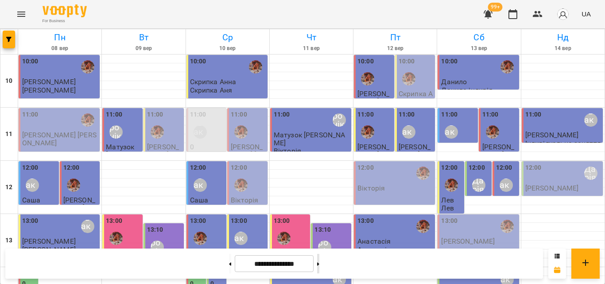
click at [319, 262] on icon at bounding box center [318, 264] width 2 height 4
type input "**********"
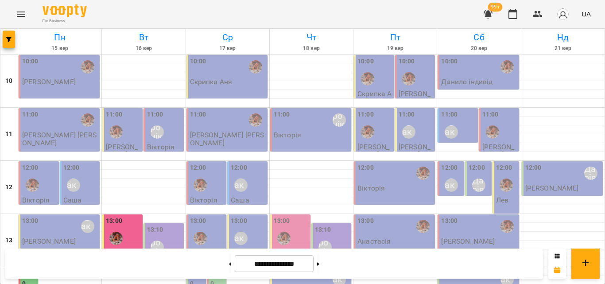
scroll to position [351, 0]
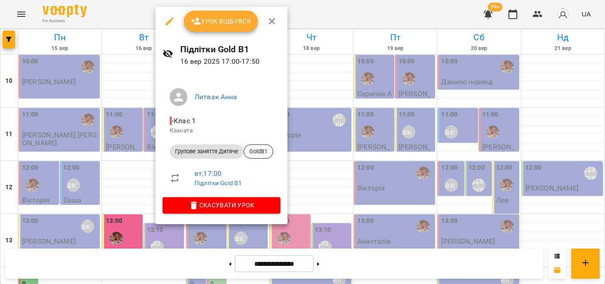
click at [300, 4] on div at bounding box center [302, 142] width 605 height 284
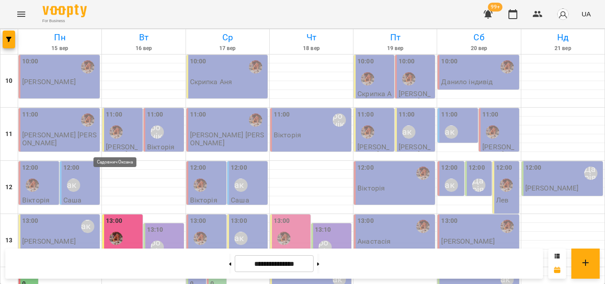
scroll to position [306, 0]
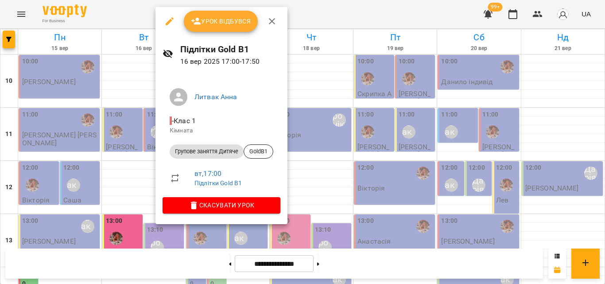
click at [131, 15] on div at bounding box center [302, 142] width 605 height 284
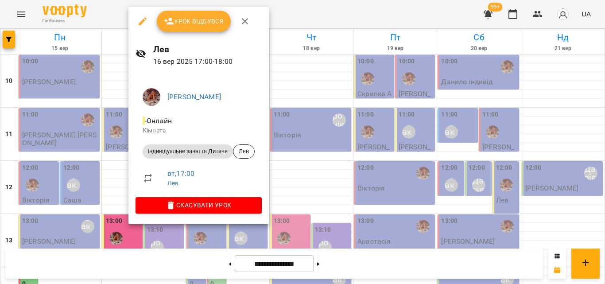
click at [113, 1] on div at bounding box center [302, 142] width 605 height 284
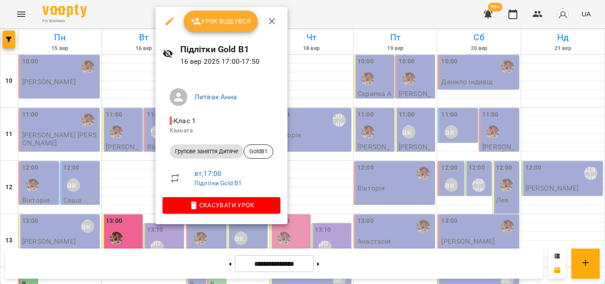
click at [139, 15] on div at bounding box center [302, 142] width 605 height 284
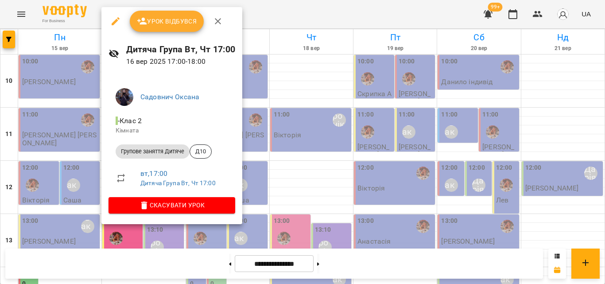
click at [257, 17] on div at bounding box center [302, 142] width 605 height 284
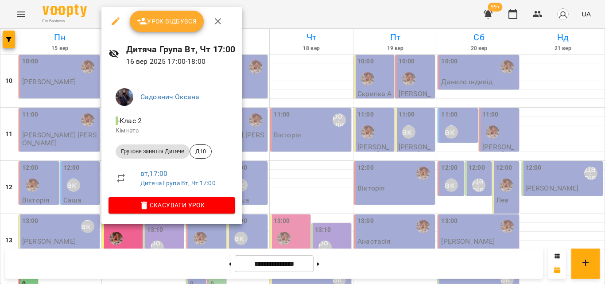
click at [264, 8] on div at bounding box center [302, 142] width 605 height 284
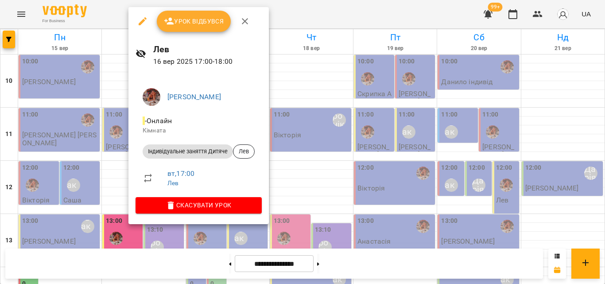
click at [274, 8] on div at bounding box center [302, 142] width 605 height 284
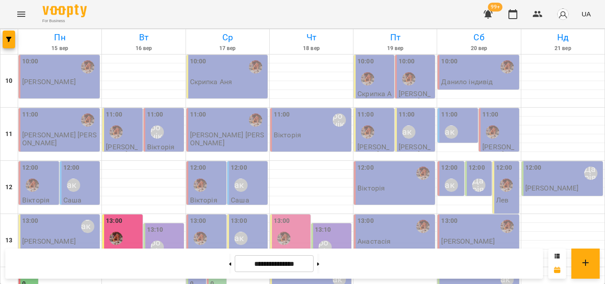
scroll to position [262, 0]
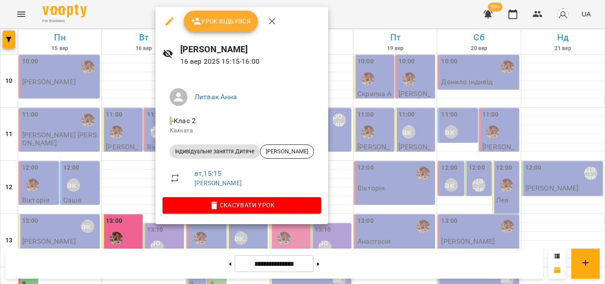
click at [349, 13] on div at bounding box center [302, 142] width 605 height 284
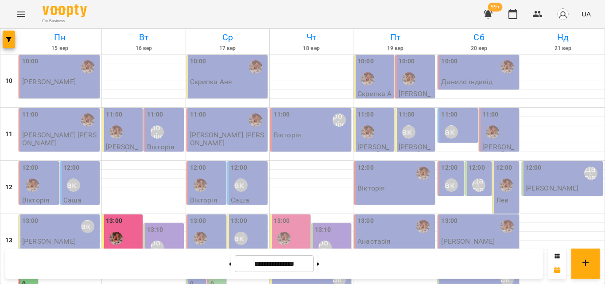
scroll to position [218, 0]
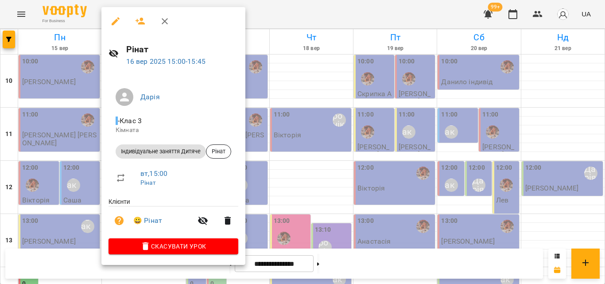
click at [290, 10] on div at bounding box center [302, 142] width 605 height 284
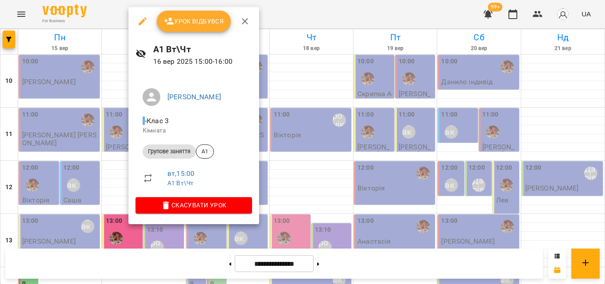
click at [279, 12] on div at bounding box center [302, 142] width 605 height 284
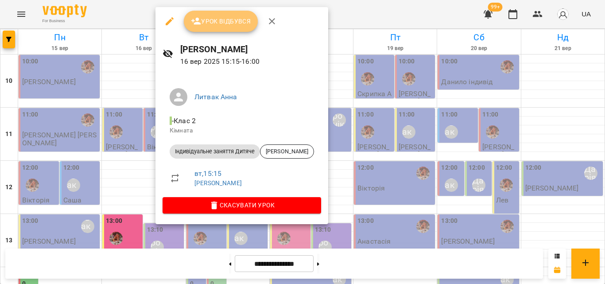
click at [195, 28] on button "Урок відбувся" at bounding box center [221, 21] width 74 height 21
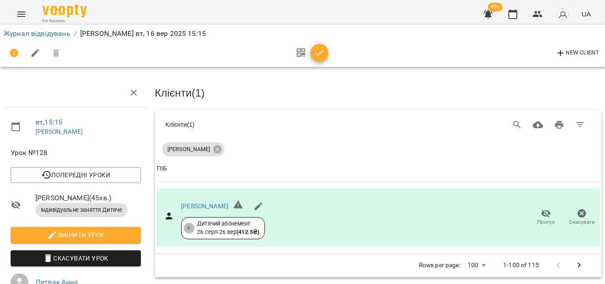
click at [320, 46] on button "button" at bounding box center [319, 53] width 18 height 18
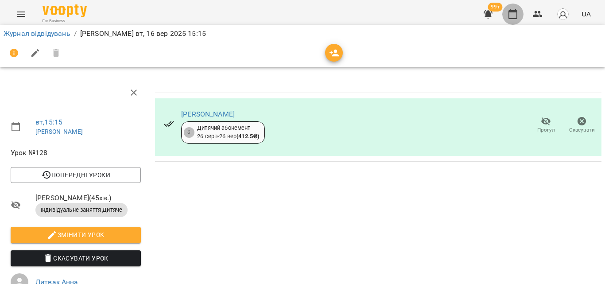
click at [512, 15] on icon "button" at bounding box center [512, 14] width 11 height 11
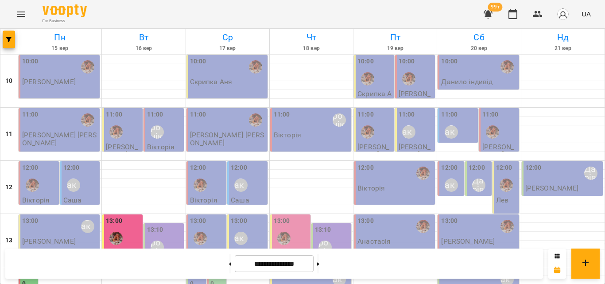
scroll to position [266, 0]
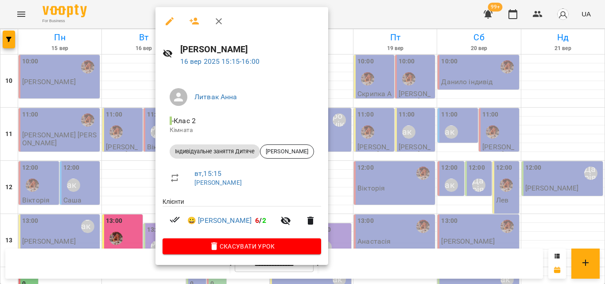
click at [353, 9] on div at bounding box center [302, 142] width 605 height 284
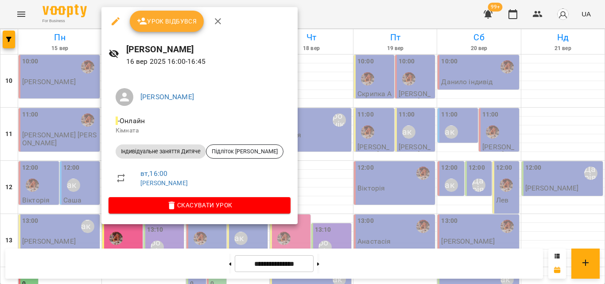
click at [289, 19] on div at bounding box center [302, 142] width 605 height 284
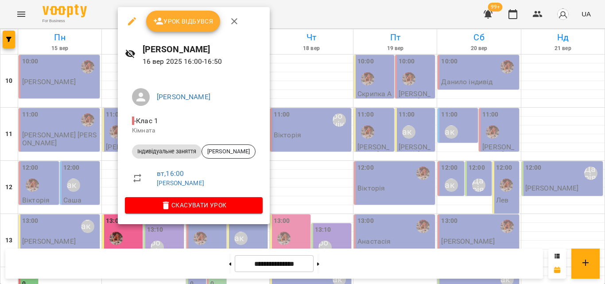
click at [299, 15] on div at bounding box center [302, 142] width 605 height 284
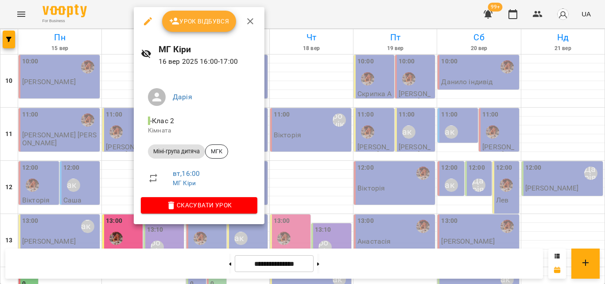
click at [285, 28] on div at bounding box center [302, 142] width 605 height 284
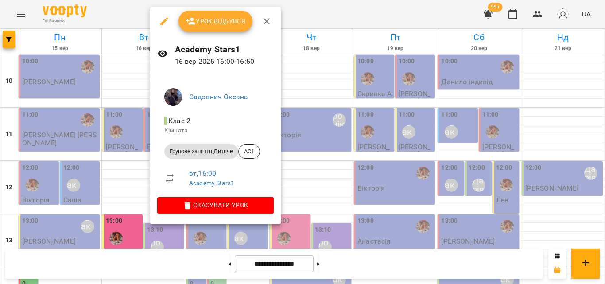
click at [365, 8] on div at bounding box center [302, 142] width 605 height 284
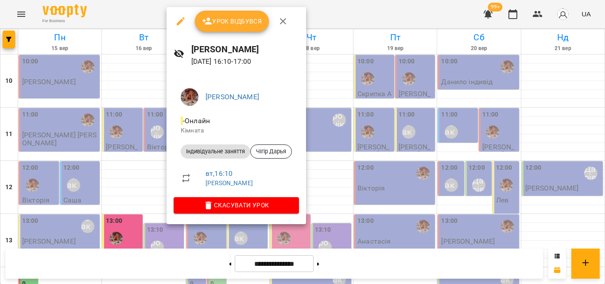
click at [314, 20] on div at bounding box center [302, 142] width 605 height 284
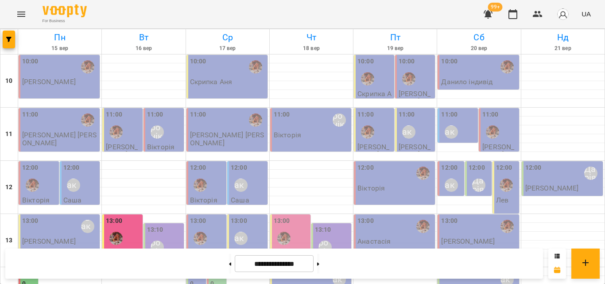
scroll to position [221, 0]
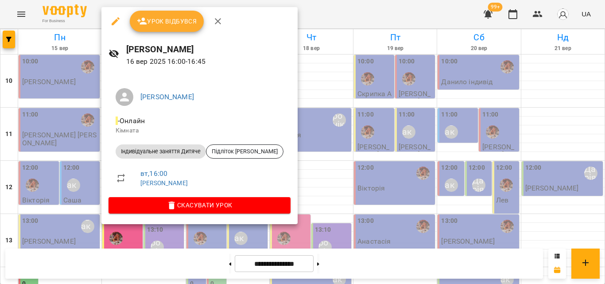
click at [297, 18] on div at bounding box center [302, 142] width 605 height 284
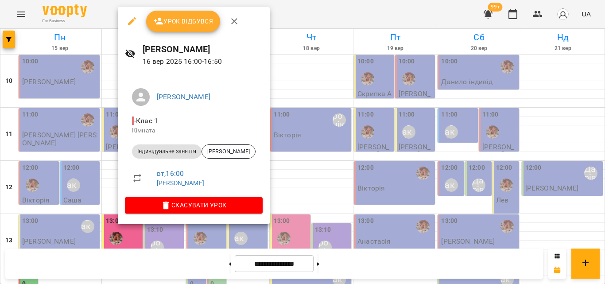
drag, startPoint x: 302, startPoint y: 20, endPoint x: 258, endPoint y: 54, distance: 55.3
click at [301, 21] on div at bounding box center [302, 142] width 605 height 284
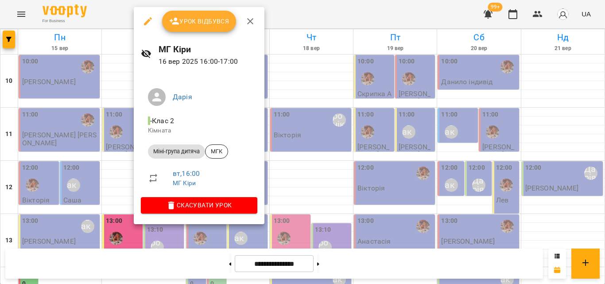
click at [296, 2] on div at bounding box center [302, 142] width 605 height 284
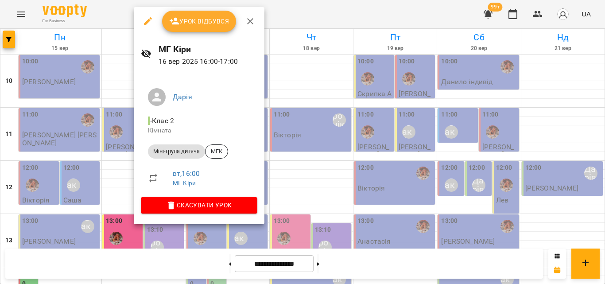
click at [339, 8] on div at bounding box center [302, 142] width 605 height 284
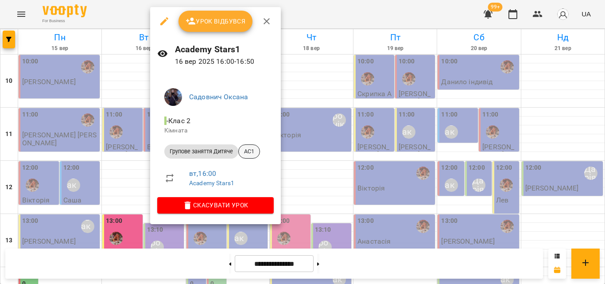
drag, startPoint x: 316, startPoint y: 16, endPoint x: 251, endPoint y: 147, distance: 146.3
click at [251, 147] on div "Урок відбувся Academy Stars1 [DATE] 16:00 - 16:50 Садовнич [PERSON_NAME] - Клас…" at bounding box center [302, 142] width 605 height 284
click at [249, 149] on span "AC1" at bounding box center [249, 151] width 21 height 8
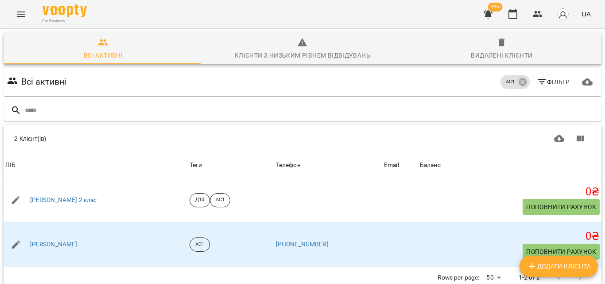
scroll to position [39, 0]
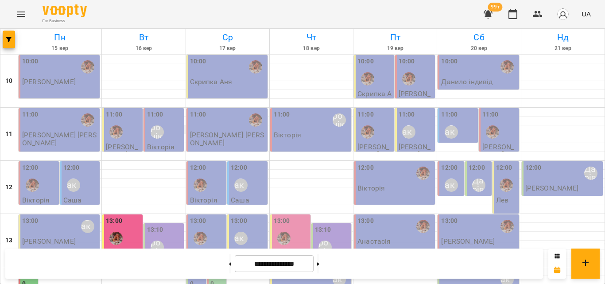
scroll to position [266, 0]
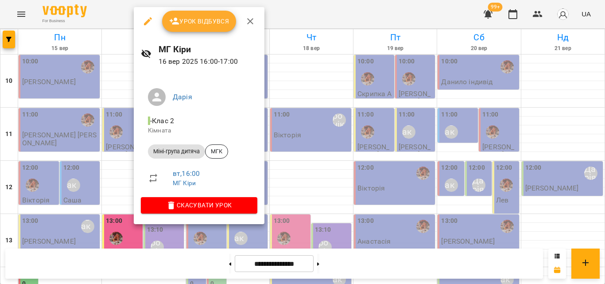
click at [309, 13] on div at bounding box center [302, 142] width 605 height 284
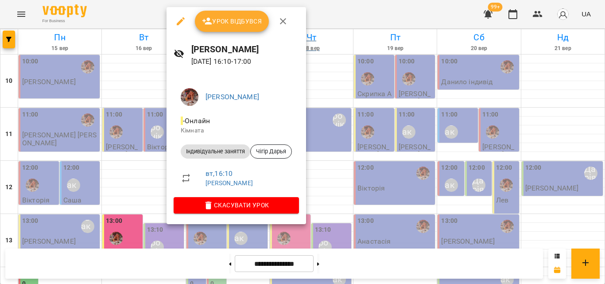
click at [349, 16] on div at bounding box center [302, 142] width 605 height 284
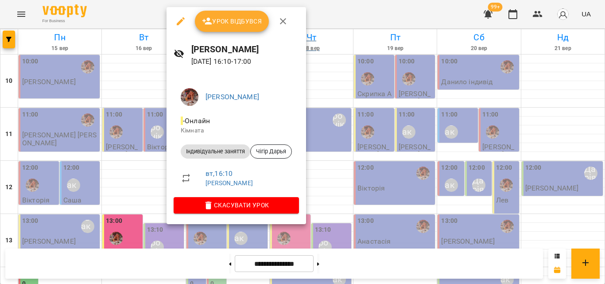
click at [318, 15] on div at bounding box center [302, 142] width 605 height 284
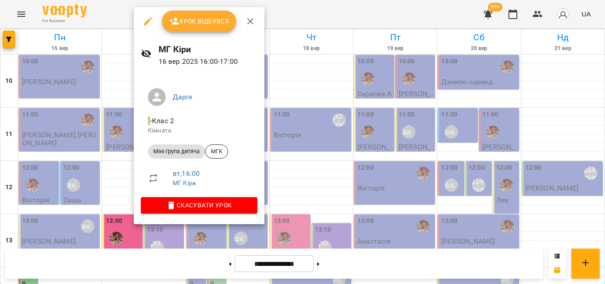
click at [307, 8] on div at bounding box center [302, 142] width 605 height 284
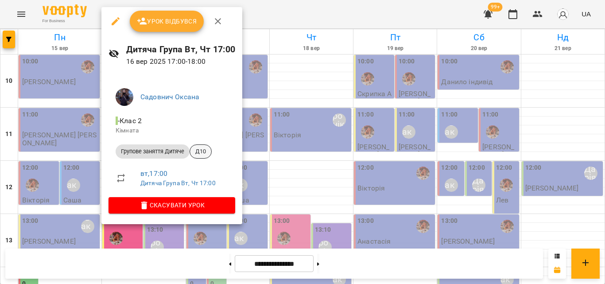
click at [208, 154] on span "Д10" at bounding box center [200, 151] width 21 height 8
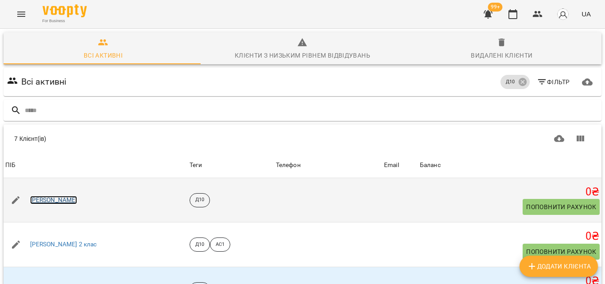
click at [49, 196] on link "[PERSON_NAME]" at bounding box center [53, 200] width 47 height 9
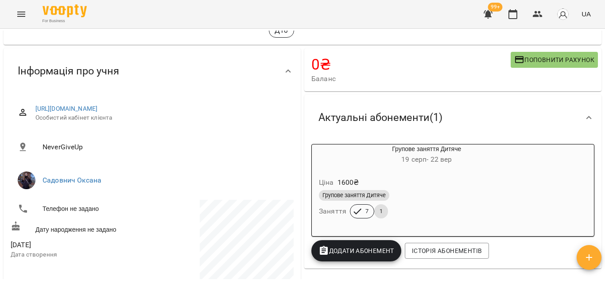
scroll to position [44, 0]
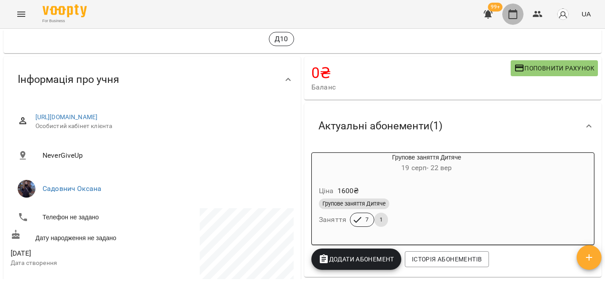
click at [514, 14] on icon "button" at bounding box center [512, 14] width 11 height 11
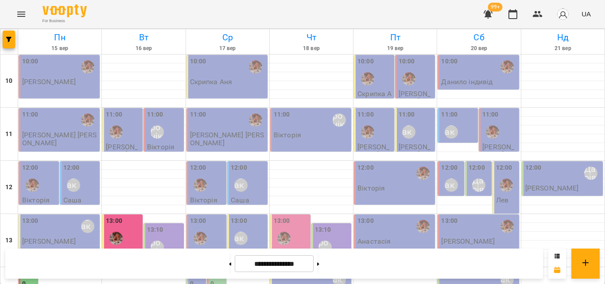
scroll to position [351, 0]
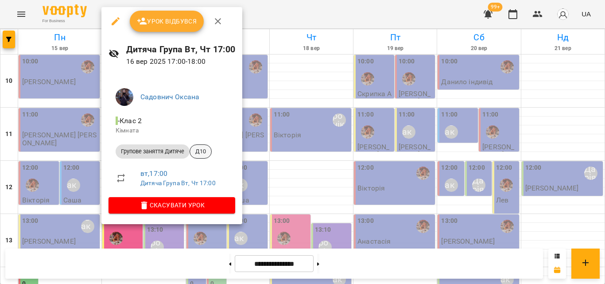
click at [197, 151] on span "Д10" at bounding box center [200, 151] width 21 height 8
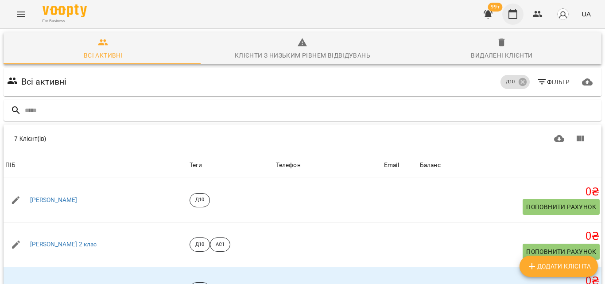
click at [517, 15] on icon "button" at bounding box center [512, 14] width 9 height 10
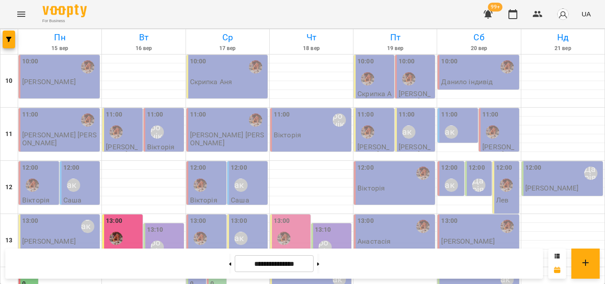
scroll to position [262, 0]
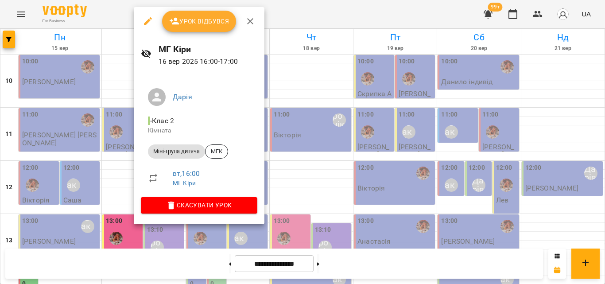
click at [291, 6] on div at bounding box center [302, 142] width 605 height 284
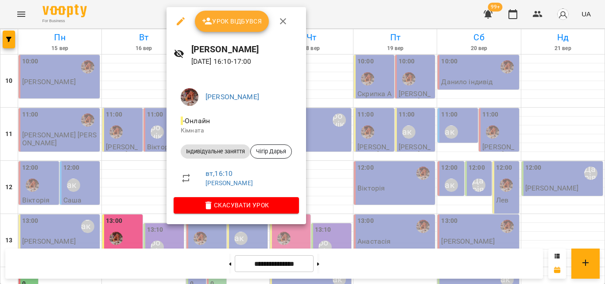
click at [329, 13] on div at bounding box center [302, 142] width 605 height 284
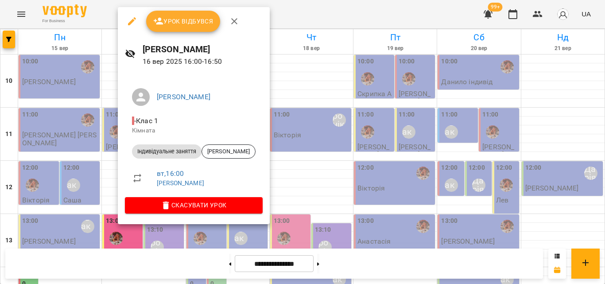
click at [295, 15] on div at bounding box center [302, 142] width 605 height 284
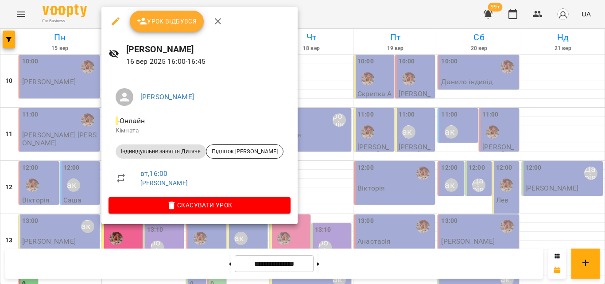
click at [315, 12] on div at bounding box center [302, 142] width 605 height 284
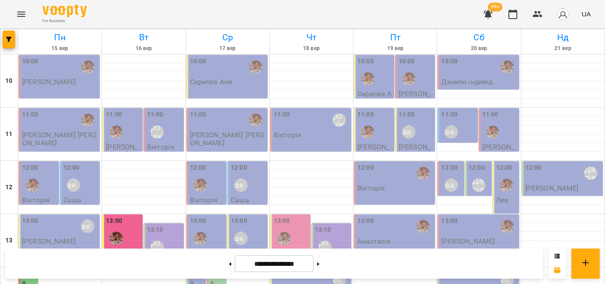
scroll to position [306, 0]
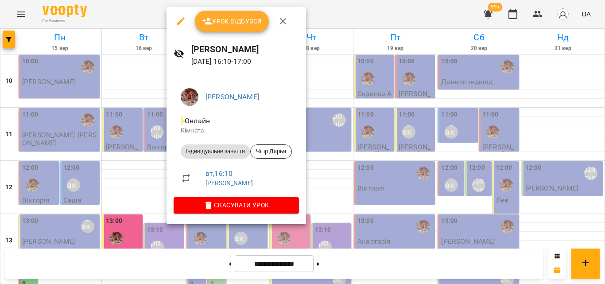
click at [370, 20] on div at bounding box center [302, 142] width 605 height 284
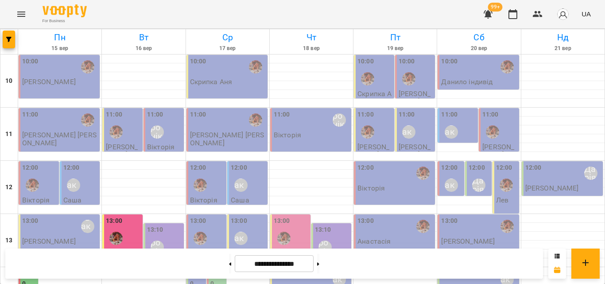
scroll to position [351, 0]
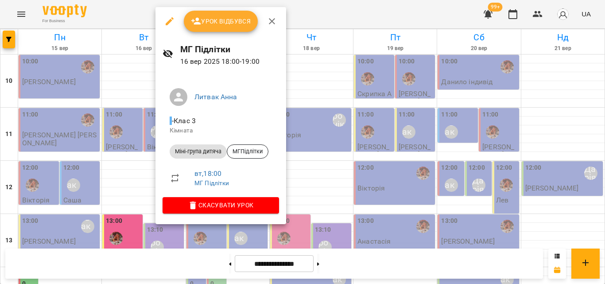
click at [135, 12] on div at bounding box center [302, 142] width 605 height 284
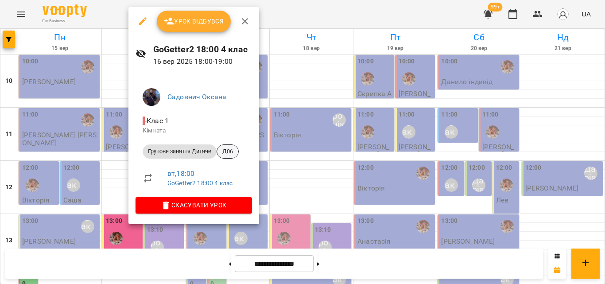
click at [234, 150] on span "Д06" at bounding box center [227, 151] width 21 height 8
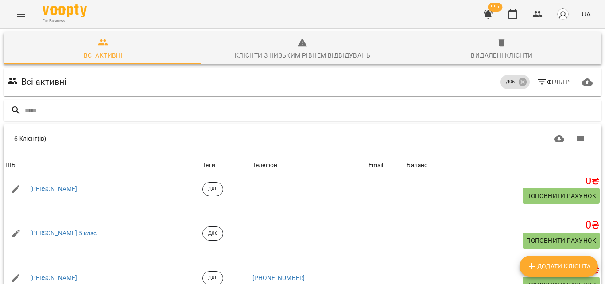
scroll to position [44, 0]
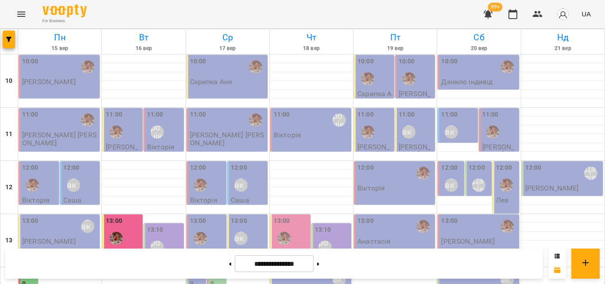
scroll to position [395, 0]
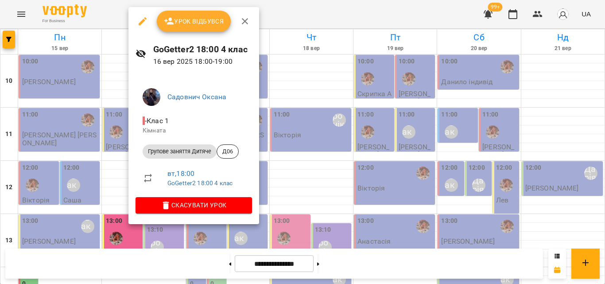
click at [118, 107] on div at bounding box center [302, 142] width 605 height 284
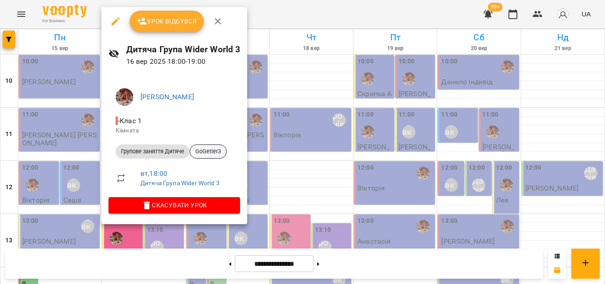
click at [218, 149] on span "GoGetter3" at bounding box center [208, 151] width 36 height 8
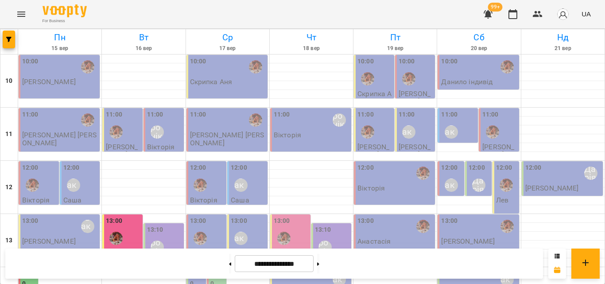
scroll to position [395, 0]
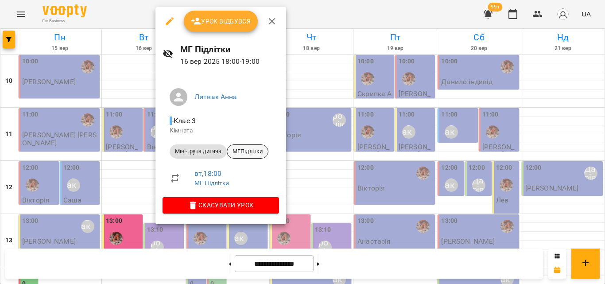
click at [241, 152] on span "МГПідлітки" at bounding box center [247, 151] width 41 height 8
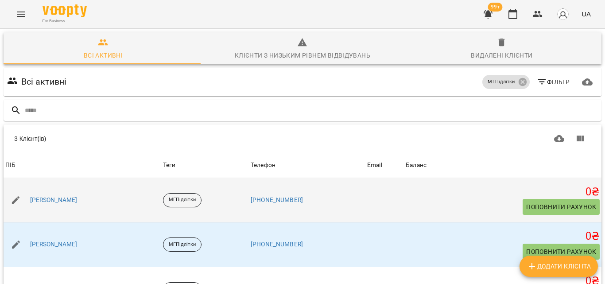
scroll to position [47, 0]
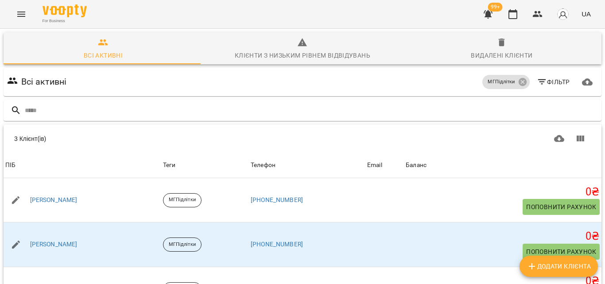
click at [58, 98] on div at bounding box center [302, 110] width 601 height 25
click at [50, 103] on input "text" at bounding box center [311, 110] width 573 height 15
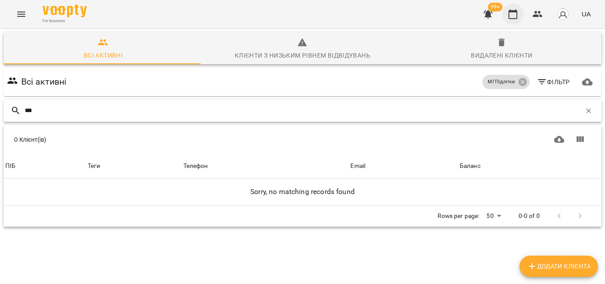
type input "***"
click at [509, 15] on icon "button" at bounding box center [512, 14] width 11 height 11
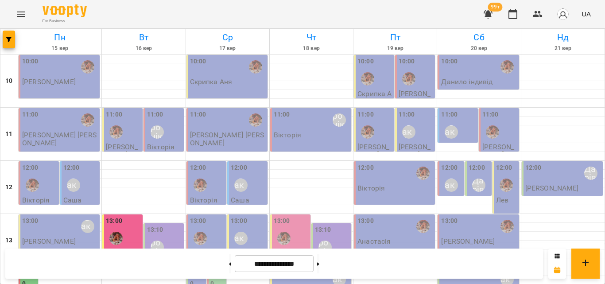
scroll to position [395, 0]
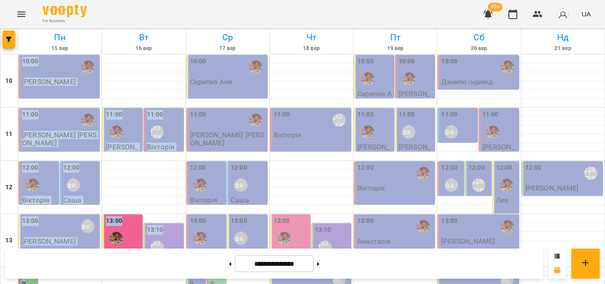
drag, startPoint x: 100, startPoint y: 125, endPoint x: 114, endPoint y: 127, distance: 14.8
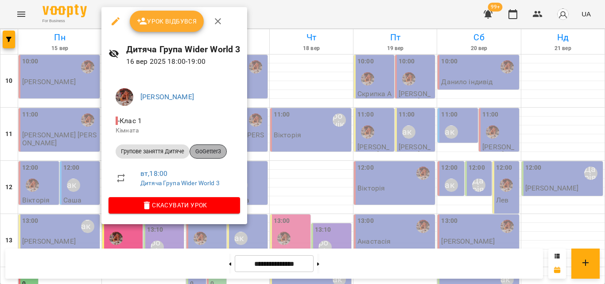
click at [198, 149] on span "GoGetter3" at bounding box center [208, 151] width 36 height 8
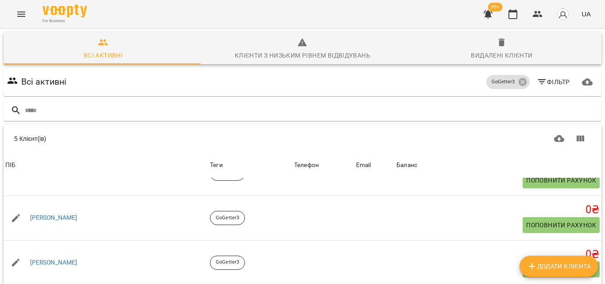
scroll to position [110, 0]
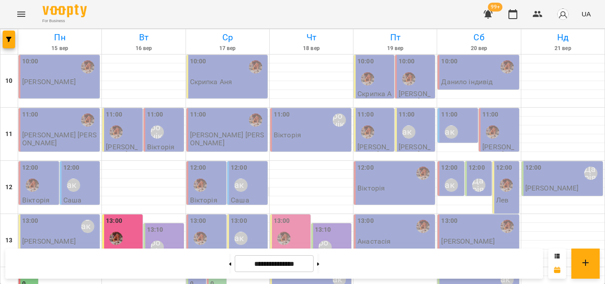
scroll to position [395, 0]
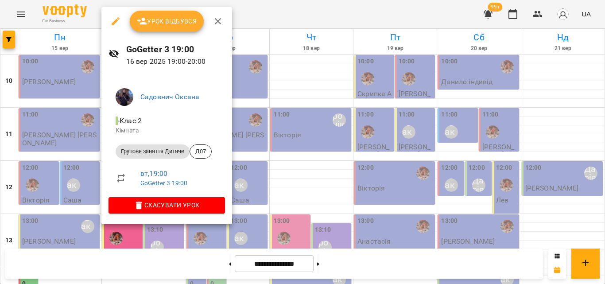
click at [212, 153] on li "Групове заняття Дитяче Д07" at bounding box center [166, 151] width 116 height 21
click at [205, 151] on span "Д07" at bounding box center [200, 151] width 21 height 8
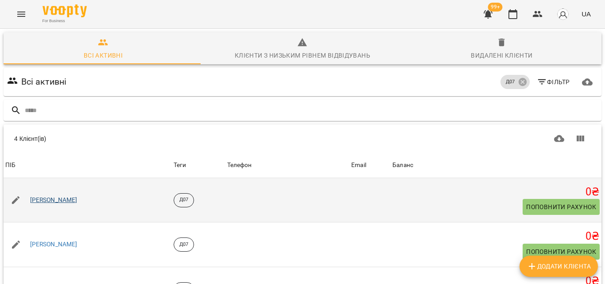
scroll to position [92, 0]
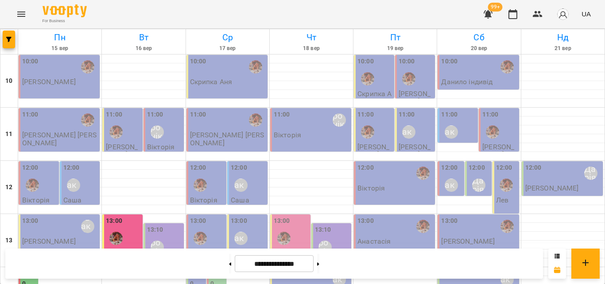
scroll to position [395, 0]
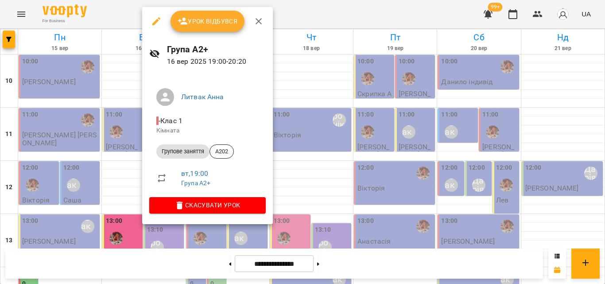
click at [137, 15] on div at bounding box center [302, 142] width 605 height 284
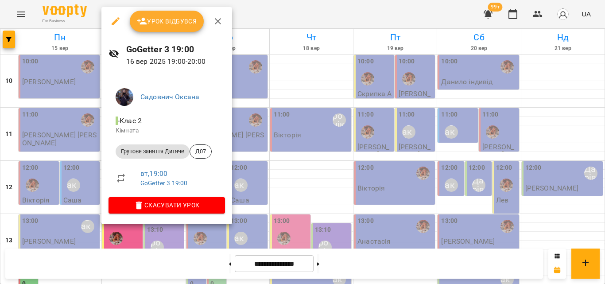
click at [212, 147] on li "Групове заняття Дитяче Д07" at bounding box center [166, 151] width 116 height 21
click at [193, 152] on span "Д07" at bounding box center [200, 151] width 21 height 8
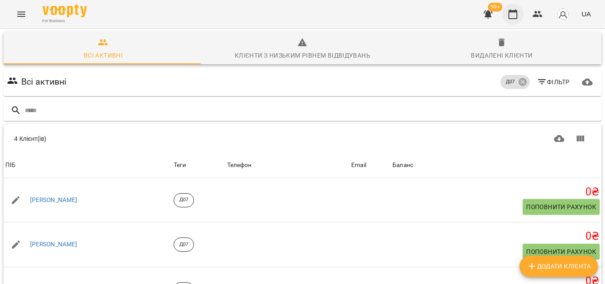
click at [517, 14] on icon "button" at bounding box center [512, 14] width 9 height 10
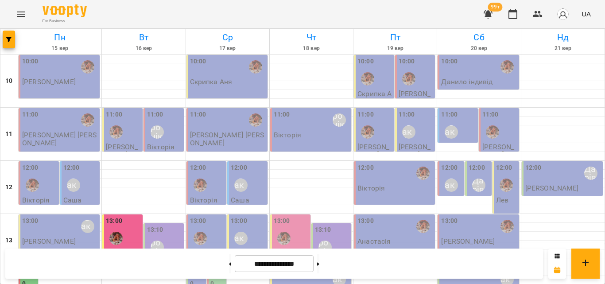
scroll to position [306, 0]
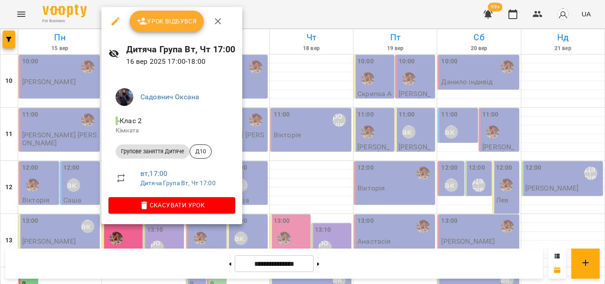
click at [315, 19] on div at bounding box center [302, 142] width 605 height 284
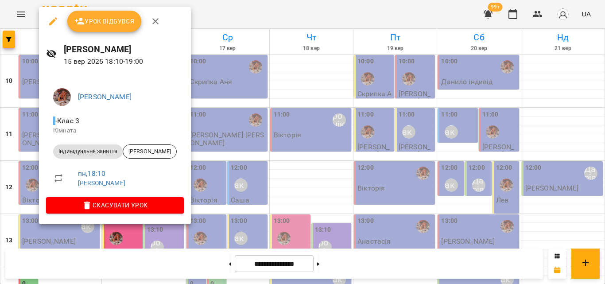
click at [23, 161] on div at bounding box center [302, 142] width 605 height 284
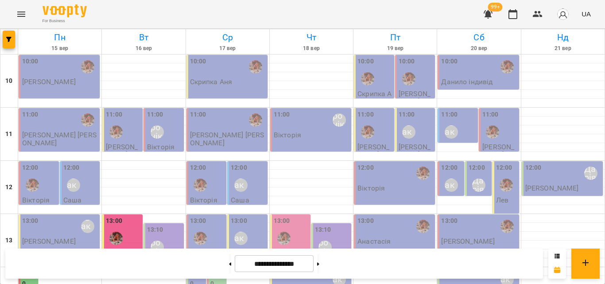
scroll to position [218, 0]
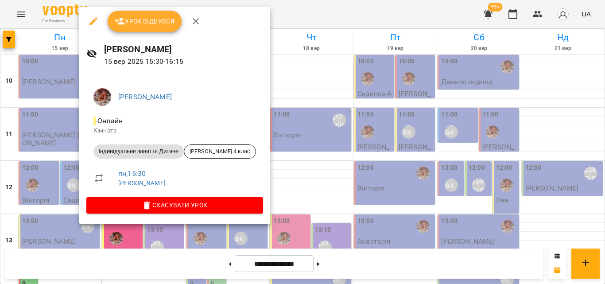
click at [58, 147] on div at bounding box center [302, 142] width 605 height 284
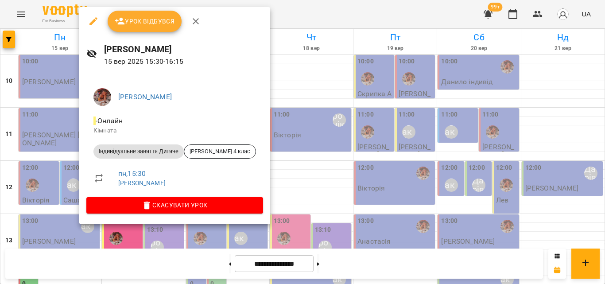
click at [161, 17] on span "Урок відбувся" at bounding box center [145, 21] width 60 height 11
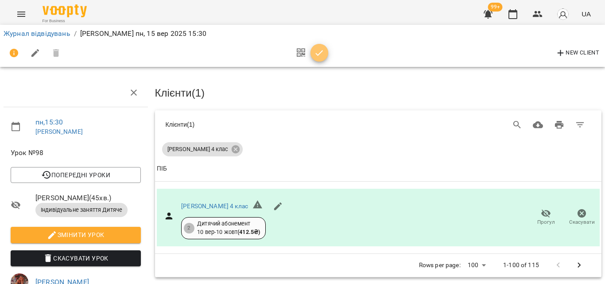
click at [319, 61] on button "button" at bounding box center [319, 53] width 18 height 18
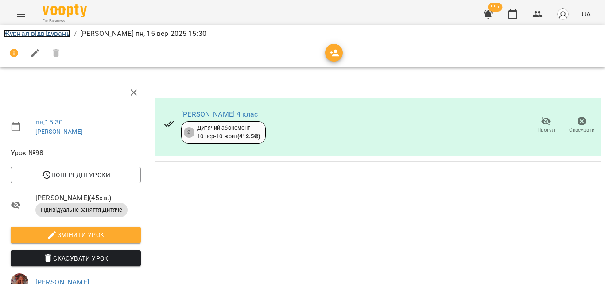
click at [20, 35] on link "Журнал відвідувань" at bounding box center [37, 33] width 67 height 8
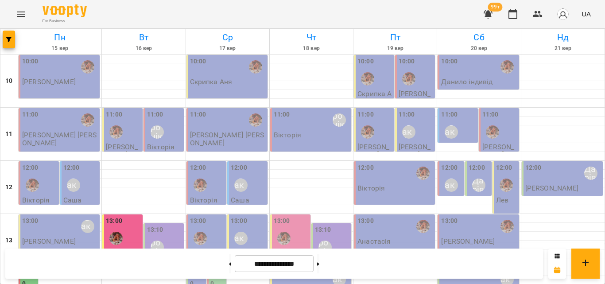
click at [47, 174] on div "12:00" at bounding box center [39, 179] width 35 height 32
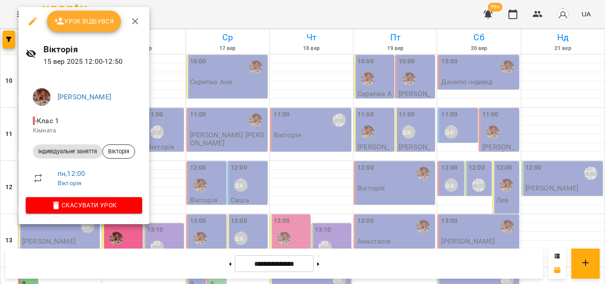
click at [89, 23] on span "Урок відбувся" at bounding box center [84, 21] width 60 height 11
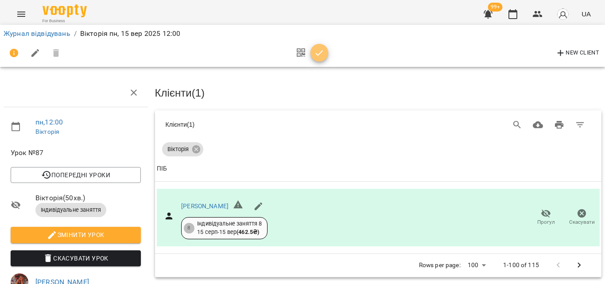
click at [318, 49] on icon "button" at bounding box center [319, 53] width 11 height 11
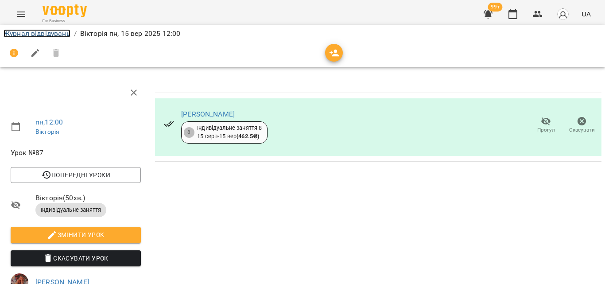
click at [45, 35] on link "Журнал відвідувань" at bounding box center [37, 33] width 67 height 8
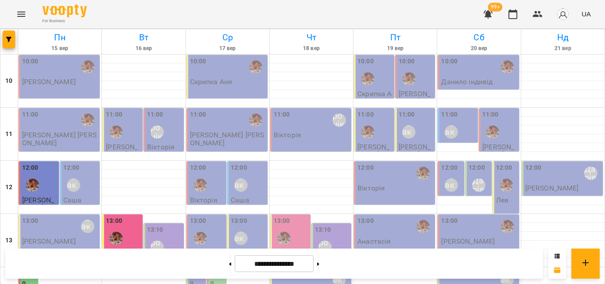
click at [56, 84] on p "[PERSON_NAME]" at bounding box center [49, 82] width 54 height 8
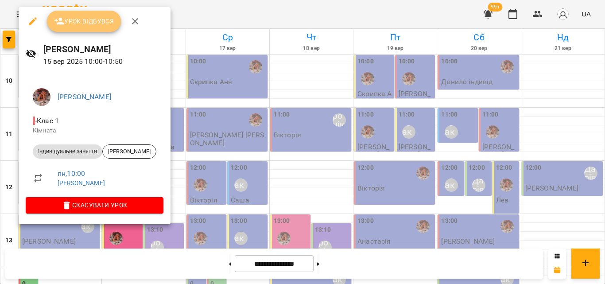
click at [89, 23] on span "Урок відбувся" at bounding box center [84, 21] width 60 height 11
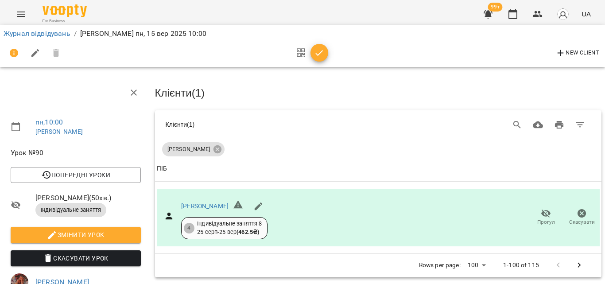
click at [323, 50] on icon "button" at bounding box center [319, 53] width 11 height 11
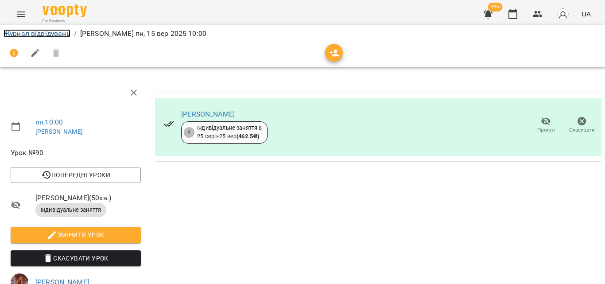
click at [42, 33] on link "Журнал відвідувань" at bounding box center [37, 33] width 67 height 8
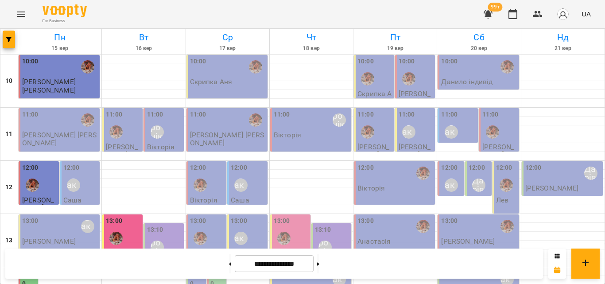
click at [172, 136] on div "11:00 [PERSON_NAME]" at bounding box center [164, 126] width 35 height 32
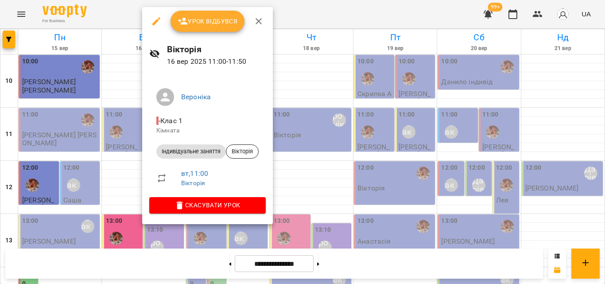
click at [218, 20] on span "Урок відбувся" at bounding box center [207, 21] width 60 height 11
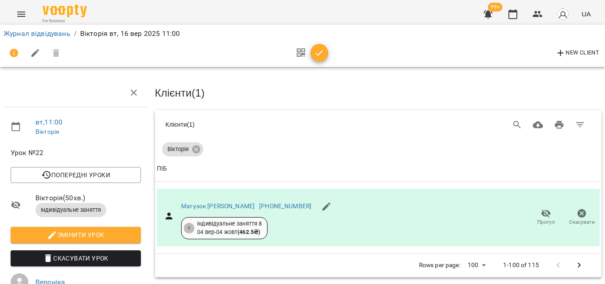
click at [323, 56] on icon "button" at bounding box center [319, 53] width 11 height 11
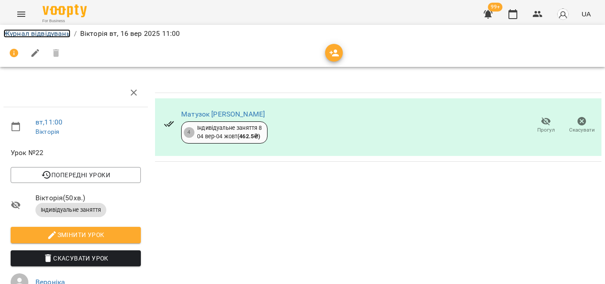
click at [54, 31] on link "Журнал відвідувань" at bounding box center [37, 33] width 67 height 8
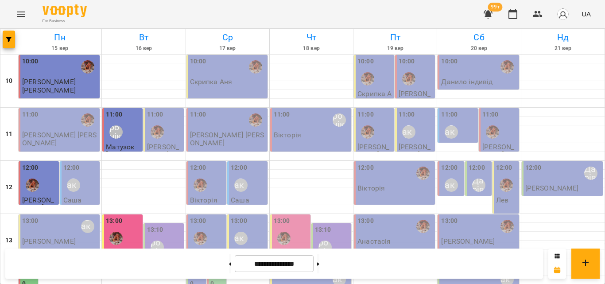
scroll to position [351, 0]
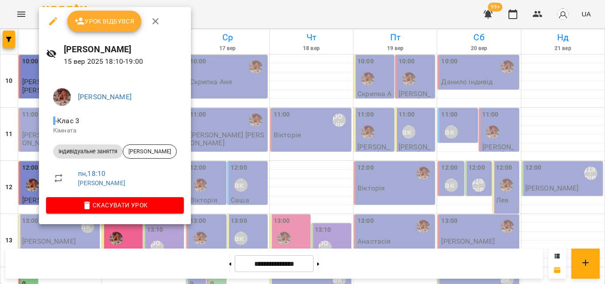
drag, startPoint x: 20, startPoint y: 153, endPoint x: 26, endPoint y: 151, distance: 6.0
click at [20, 153] on div at bounding box center [302, 142] width 605 height 284
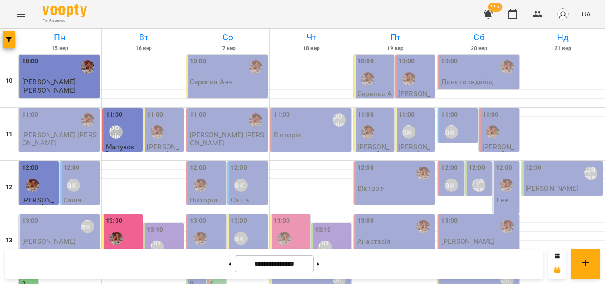
scroll to position [262, 0]
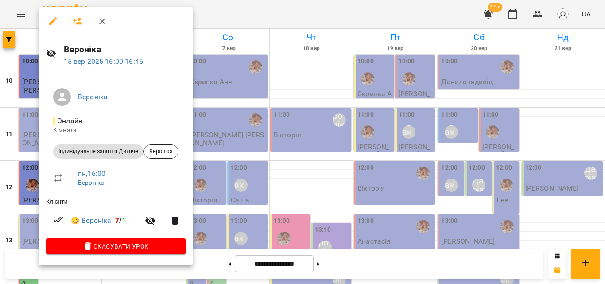
click at [236, 130] on div at bounding box center [302, 142] width 605 height 284
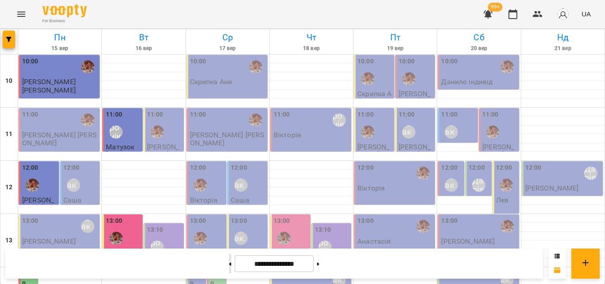
click at [229, 258] on button at bounding box center [230, 263] width 2 height 19
type input "**********"
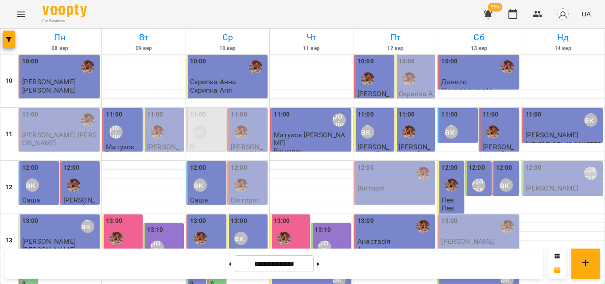
scroll to position [351, 0]
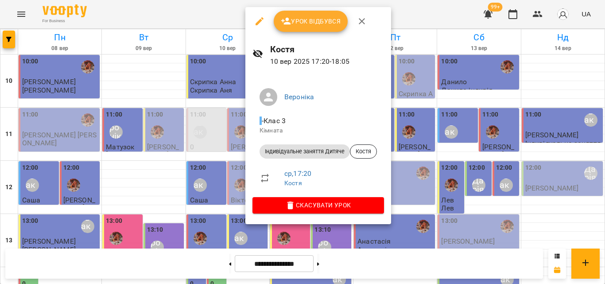
click at [200, 125] on div at bounding box center [302, 142] width 605 height 284
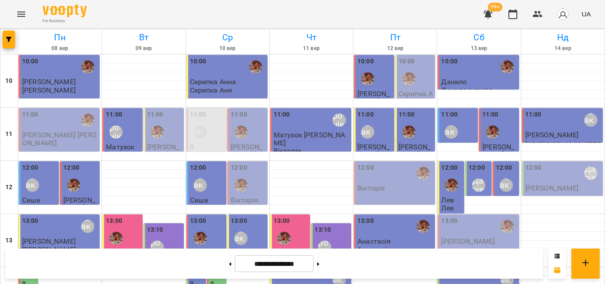
scroll to position [174, 0]
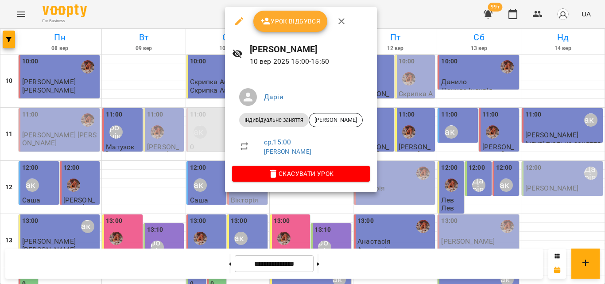
click at [198, 133] on div at bounding box center [302, 142] width 605 height 284
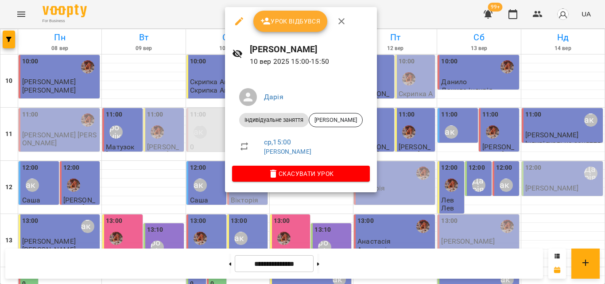
click at [212, 142] on div at bounding box center [302, 142] width 605 height 284
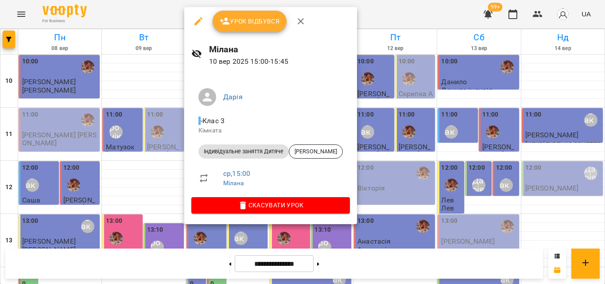
click at [173, 147] on div at bounding box center [302, 142] width 605 height 284
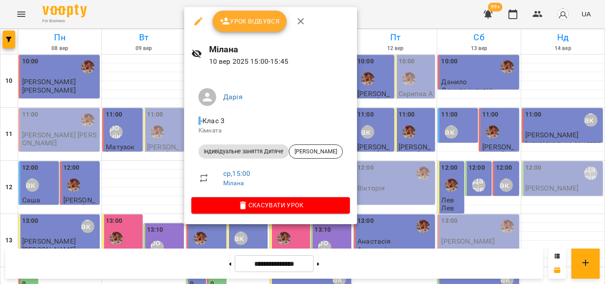
click at [168, 143] on div at bounding box center [302, 142] width 605 height 284
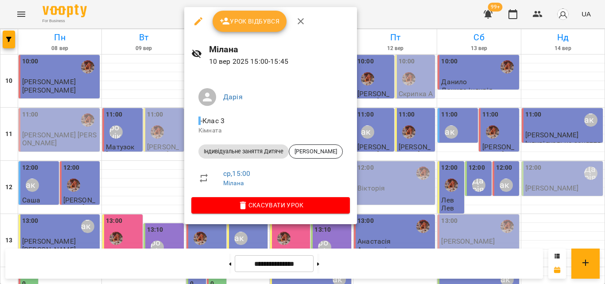
click at [245, 27] on button "Урок відбувся" at bounding box center [249, 21] width 74 height 21
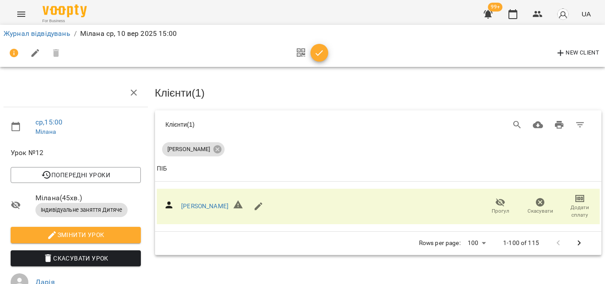
click at [323, 54] on span "button" at bounding box center [319, 53] width 18 height 11
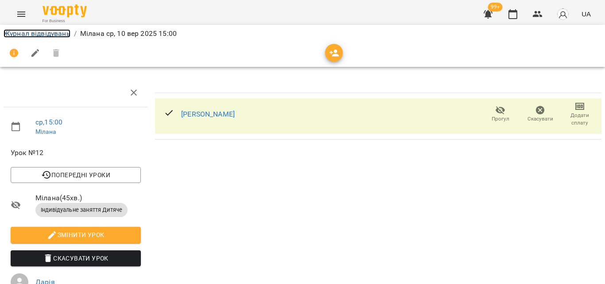
click at [24, 32] on link "Журнал відвідувань" at bounding box center [37, 33] width 67 height 8
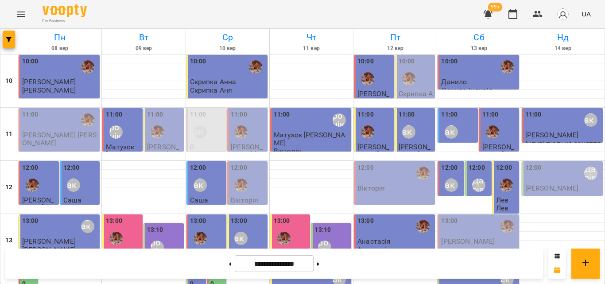
scroll to position [262, 0]
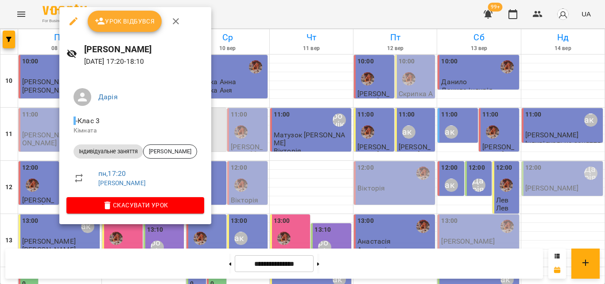
click at [50, 183] on div at bounding box center [302, 142] width 605 height 284
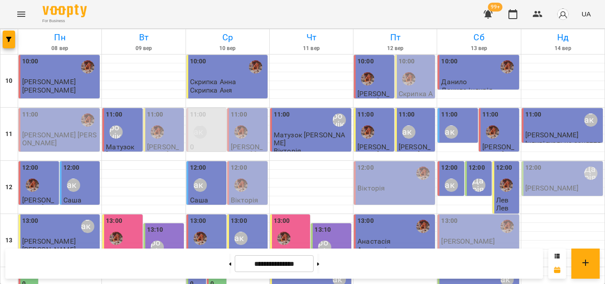
scroll to position [218, 0]
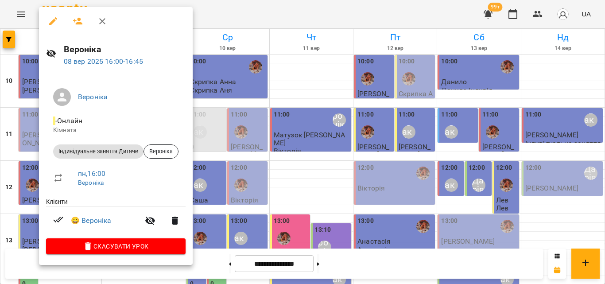
drag, startPoint x: 308, startPoint y: 158, endPoint x: 195, endPoint y: 182, distance: 115.0
click at [308, 158] on div at bounding box center [302, 142] width 605 height 284
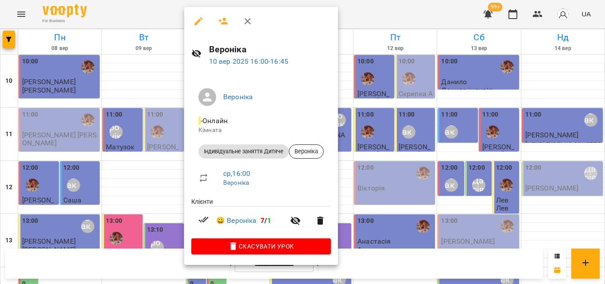
click at [378, 146] on div at bounding box center [302, 142] width 605 height 284
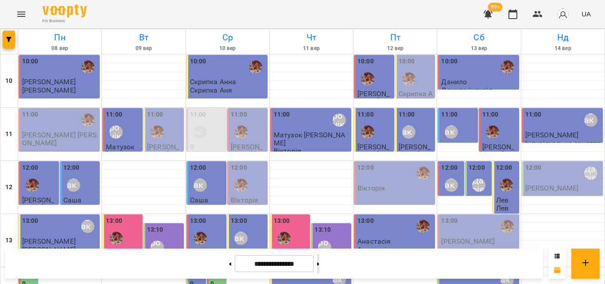
click at [319, 261] on button at bounding box center [318, 263] width 2 height 19
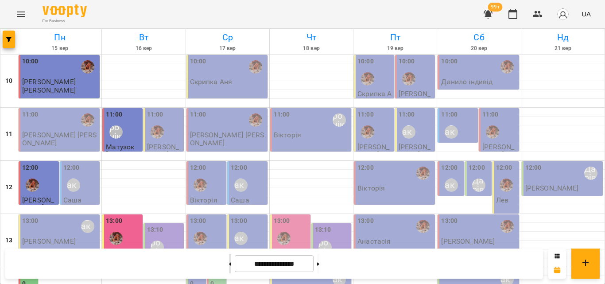
click at [229, 263] on button at bounding box center [230, 263] width 2 height 19
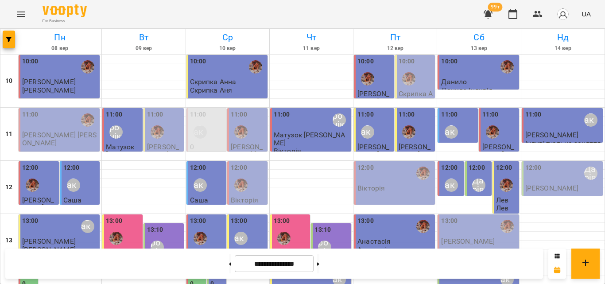
scroll to position [85, 0]
click at [340, 225] on div "13:10 [PERSON_NAME]" at bounding box center [331, 241] width 35 height 32
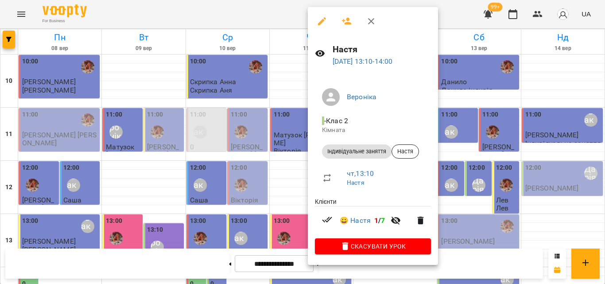
drag, startPoint x: 246, startPoint y: 176, endPoint x: 284, endPoint y: 206, distance: 48.3
click at [246, 177] on div at bounding box center [302, 142] width 605 height 284
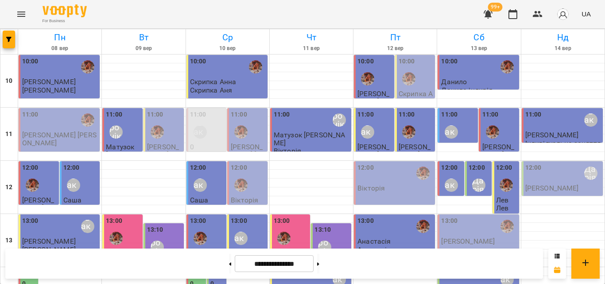
click at [319, 259] on div at bounding box center [317, 263] width 9 height 19
click at [319, 263] on icon at bounding box center [318, 263] width 2 height 3
type input "**********"
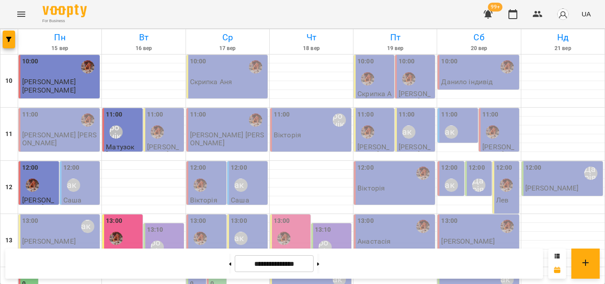
scroll to position [0, 0]
click button at bounding box center [318, 263] width 2 height 19
click button at bounding box center [556, 256] width 5 height 9
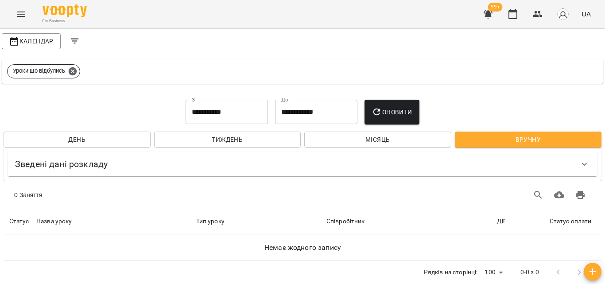
click at [64, 31] on button "Filters" at bounding box center [74, 41] width 21 height 21
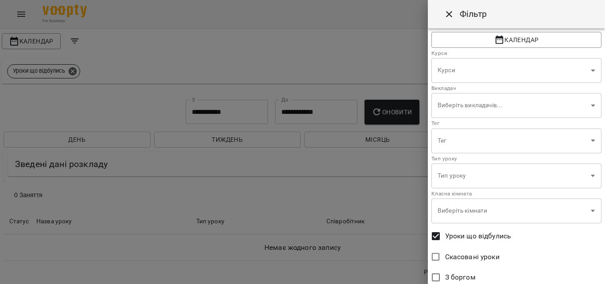
click at [438, 4] on button "Close" at bounding box center [448, 14] width 21 height 21
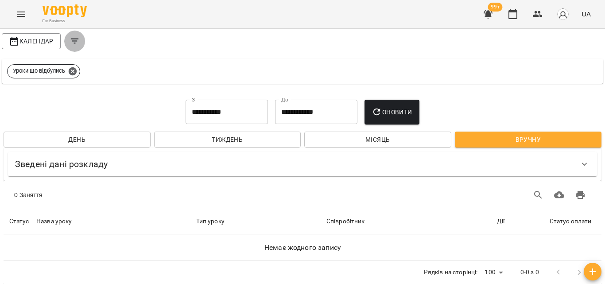
click at [64, 31] on button "Filters" at bounding box center [74, 41] width 21 height 21
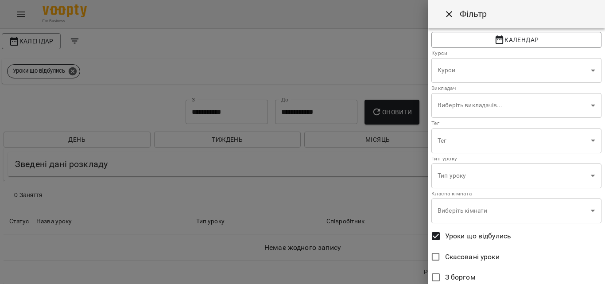
click at [438, 4] on button "Close" at bounding box center [448, 14] width 21 height 21
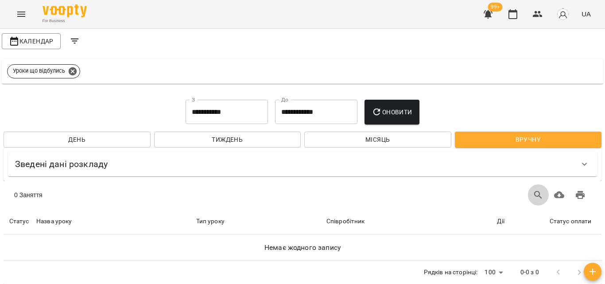
click at [548, 184] on button "Завантажити CSV" at bounding box center [558, 194] width 21 height 21
click at [502, 4] on button "button" at bounding box center [512, 14] width 21 height 21
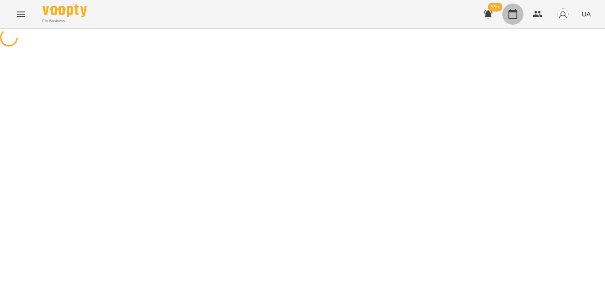
click at [502, 4] on button "button" at bounding box center [512, 14] width 21 height 21
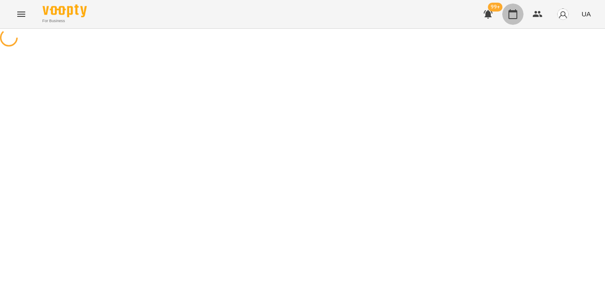
click at [502, 4] on button "button" at bounding box center [512, 14] width 21 height 21
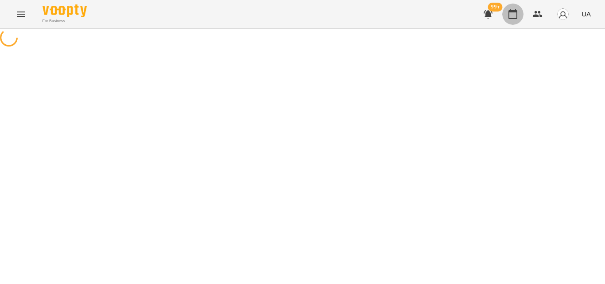
click at [502, 4] on button "button" at bounding box center [512, 14] width 21 height 21
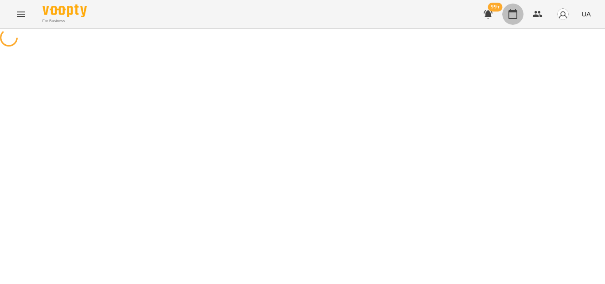
click at [502, 4] on button "button" at bounding box center [512, 14] width 21 height 21
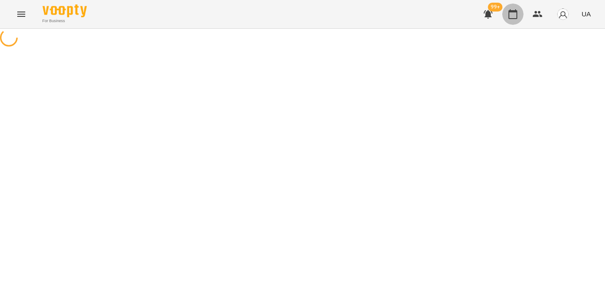
click at [502, 4] on button "button" at bounding box center [512, 14] width 21 height 21
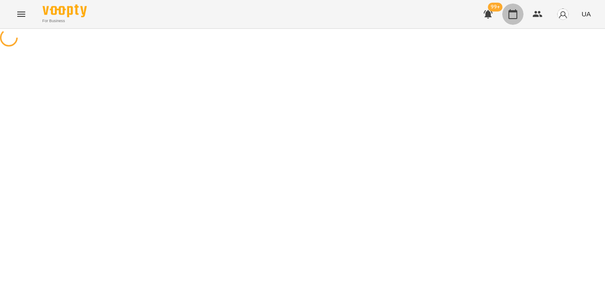
click at [502, 4] on button "button" at bounding box center [512, 14] width 21 height 21
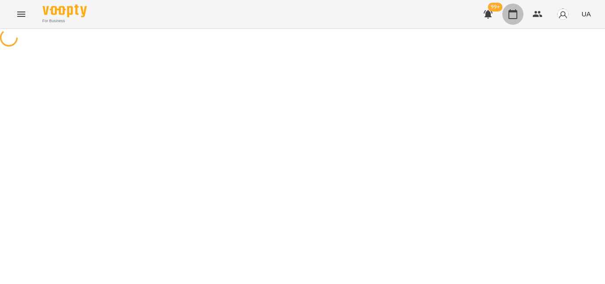
click at [502, 4] on button "button" at bounding box center [512, 14] width 21 height 21
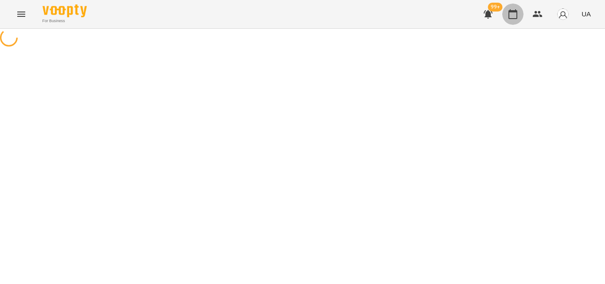
click at [502, 4] on button "button" at bounding box center [512, 14] width 21 height 21
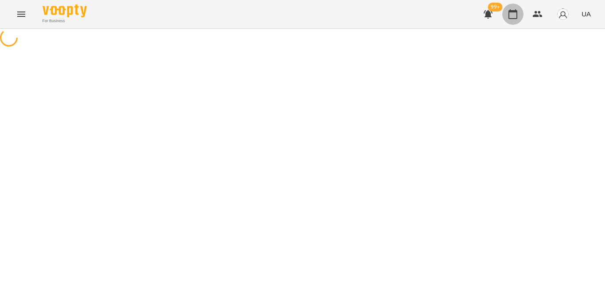
click at [502, 4] on button "button" at bounding box center [512, 14] width 21 height 21
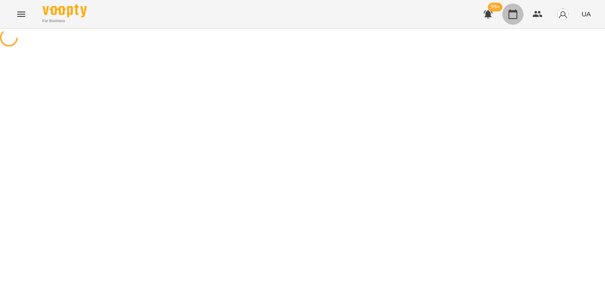
click at [502, 4] on button "button" at bounding box center [512, 14] width 21 height 21
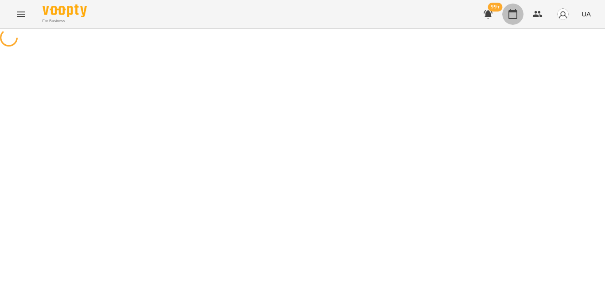
click at [502, 4] on button "button" at bounding box center [512, 14] width 21 height 21
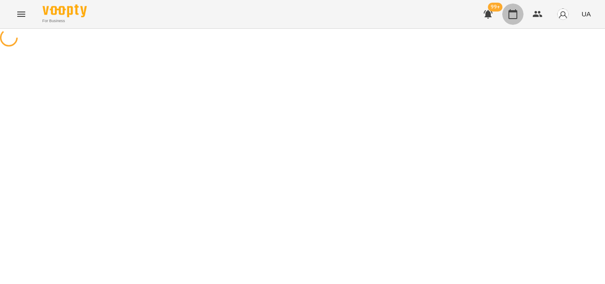
click at [502, 4] on button "button" at bounding box center [512, 14] width 21 height 21
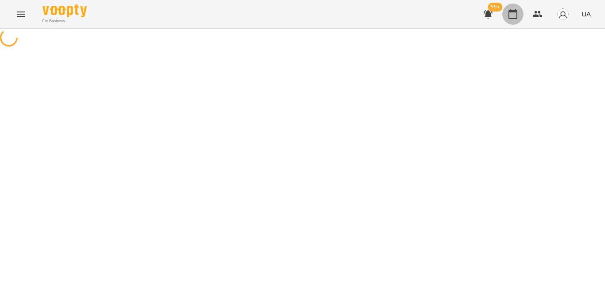
click at [502, 4] on button "button" at bounding box center [512, 14] width 21 height 21
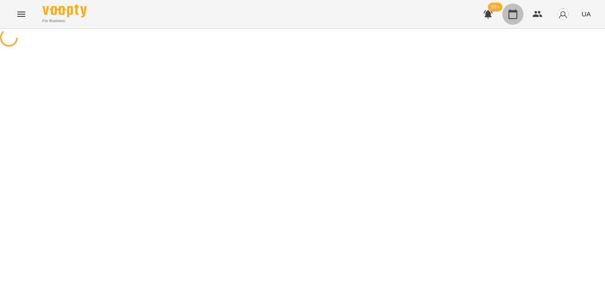
click at [502, 4] on button "button" at bounding box center [512, 14] width 21 height 21
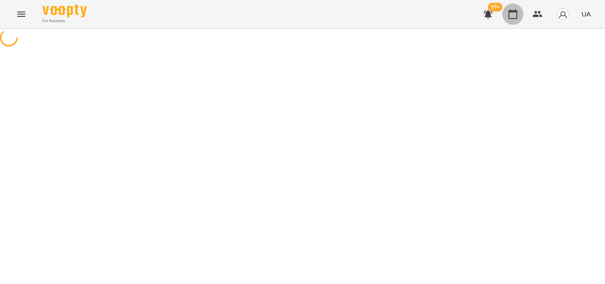
click at [502, 4] on button "button" at bounding box center [512, 14] width 21 height 21
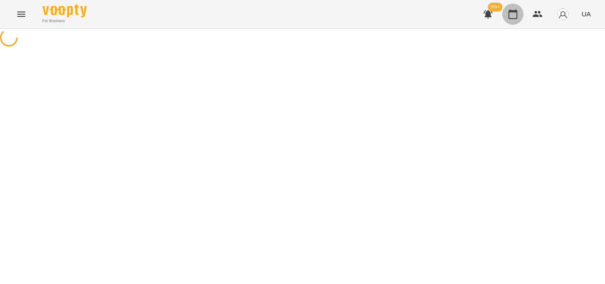
click at [502, 4] on button "button" at bounding box center [512, 14] width 21 height 21
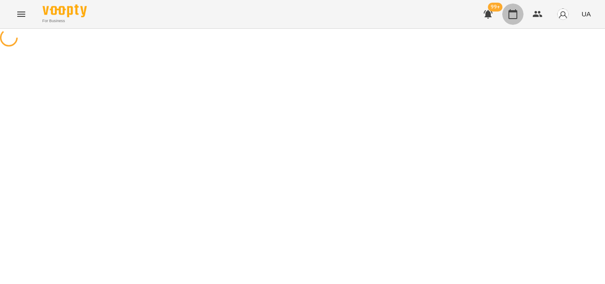
click at [502, 4] on button "button" at bounding box center [512, 14] width 21 height 21
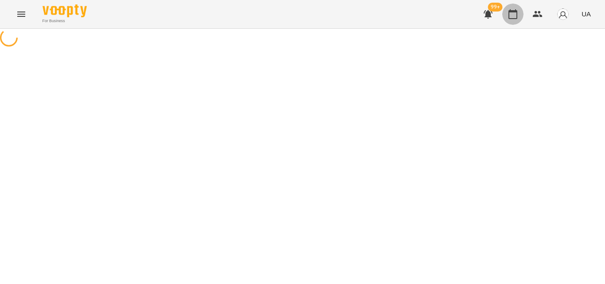
click at [502, 4] on button "button" at bounding box center [512, 14] width 21 height 21
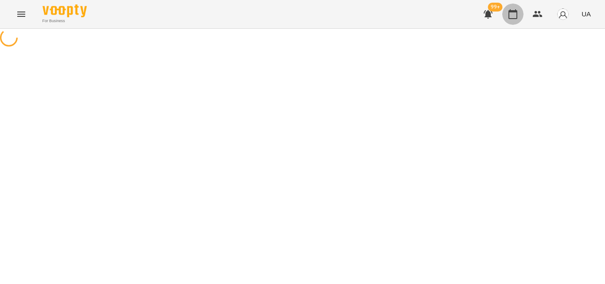
click at [502, 4] on button "button" at bounding box center [512, 14] width 21 height 21
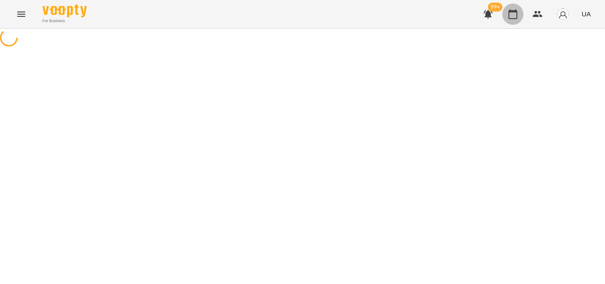
click at [502, 4] on button "button" at bounding box center [512, 14] width 21 height 21
click at [578, 6] on button "UA" at bounding box center [586, 14] width 16 height 16
click at [11, 4] on button "Menu" at bounding box center [21, 14] width 21 height 21
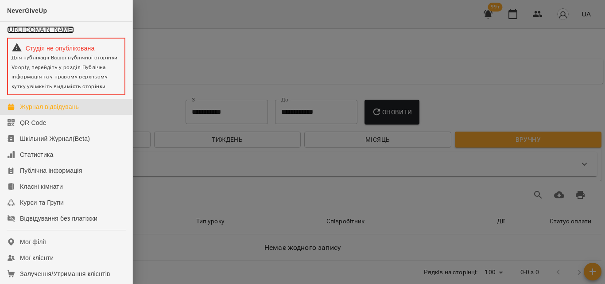
click at [7, 26] on link "[URL][DOMAIN_NAME]" at bounding box center [40, 29] width 67 height 7
